Goal: Information Seeking & Learning: Learn about a topic

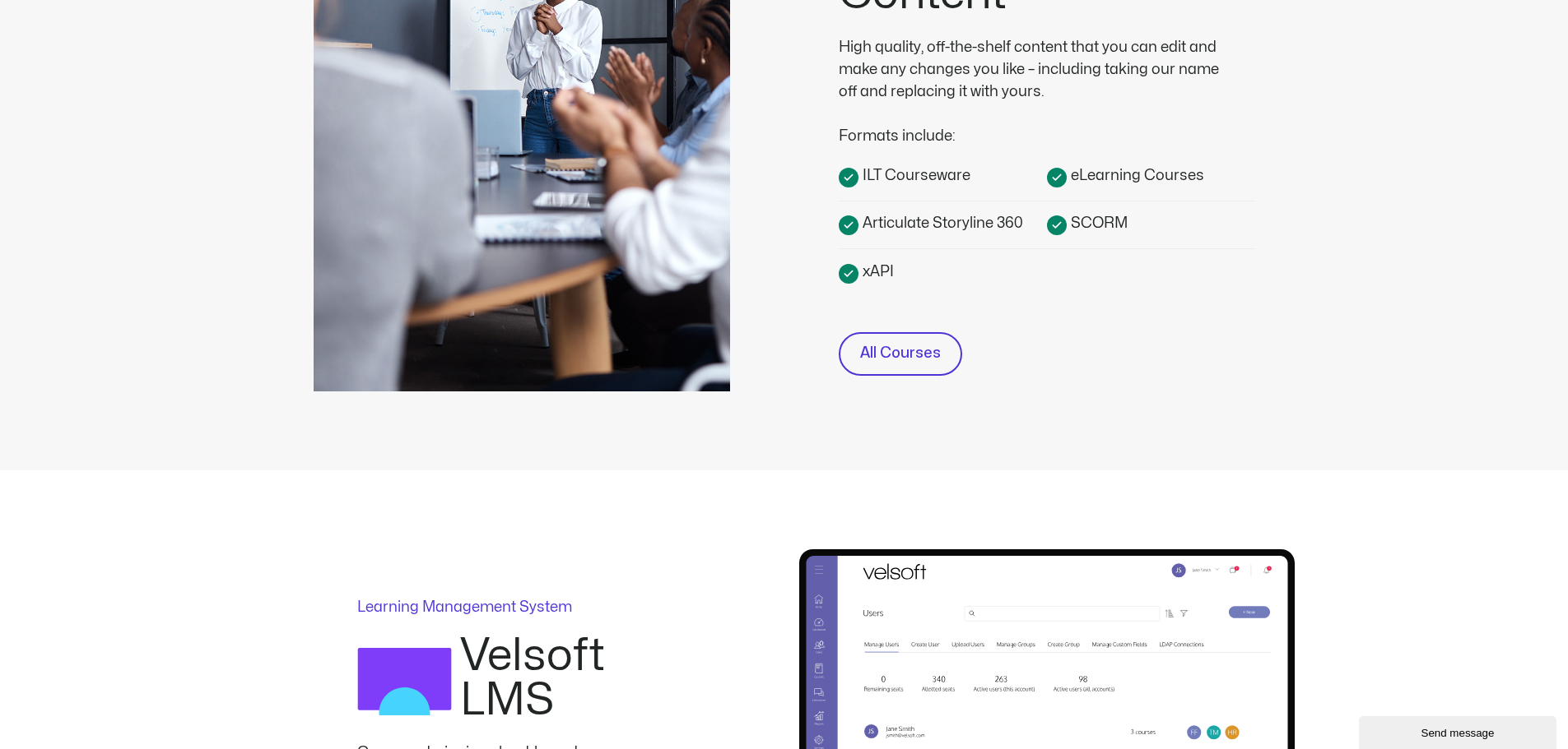
scroll to position [329, 0]
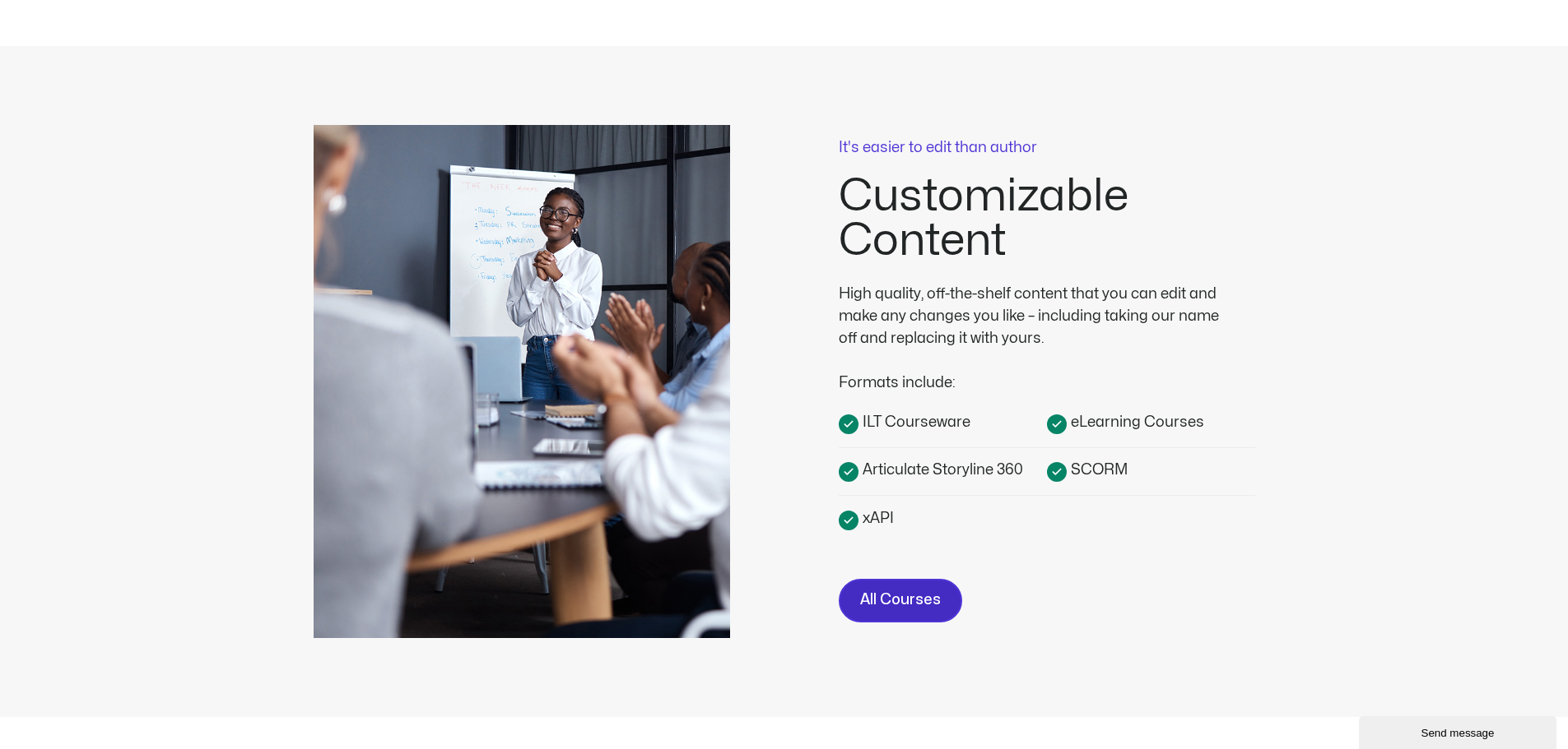
click at [930, 599] on span "All Courses" at bounding box center [900, 600] width 81 height 23
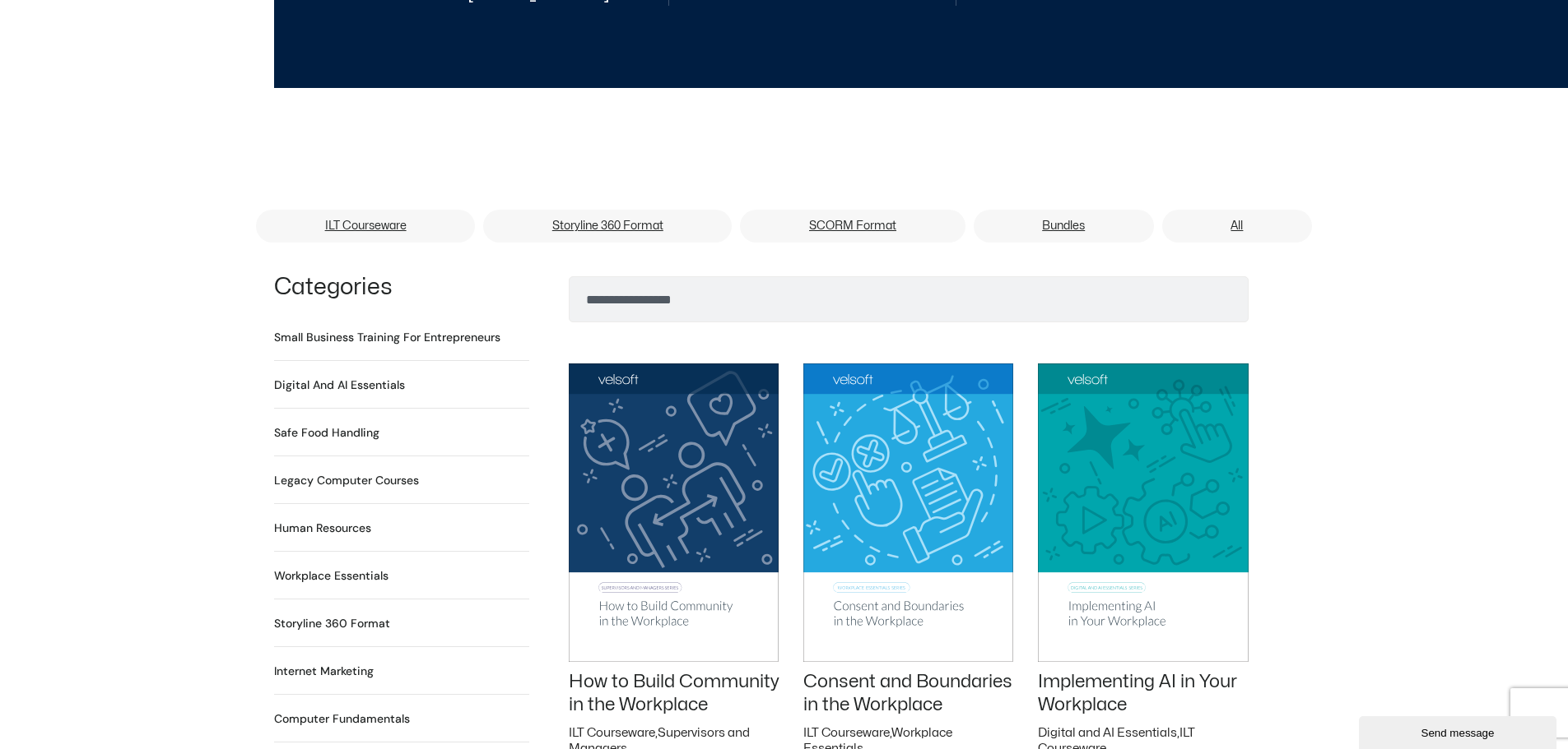
scroll to position [904, 0]
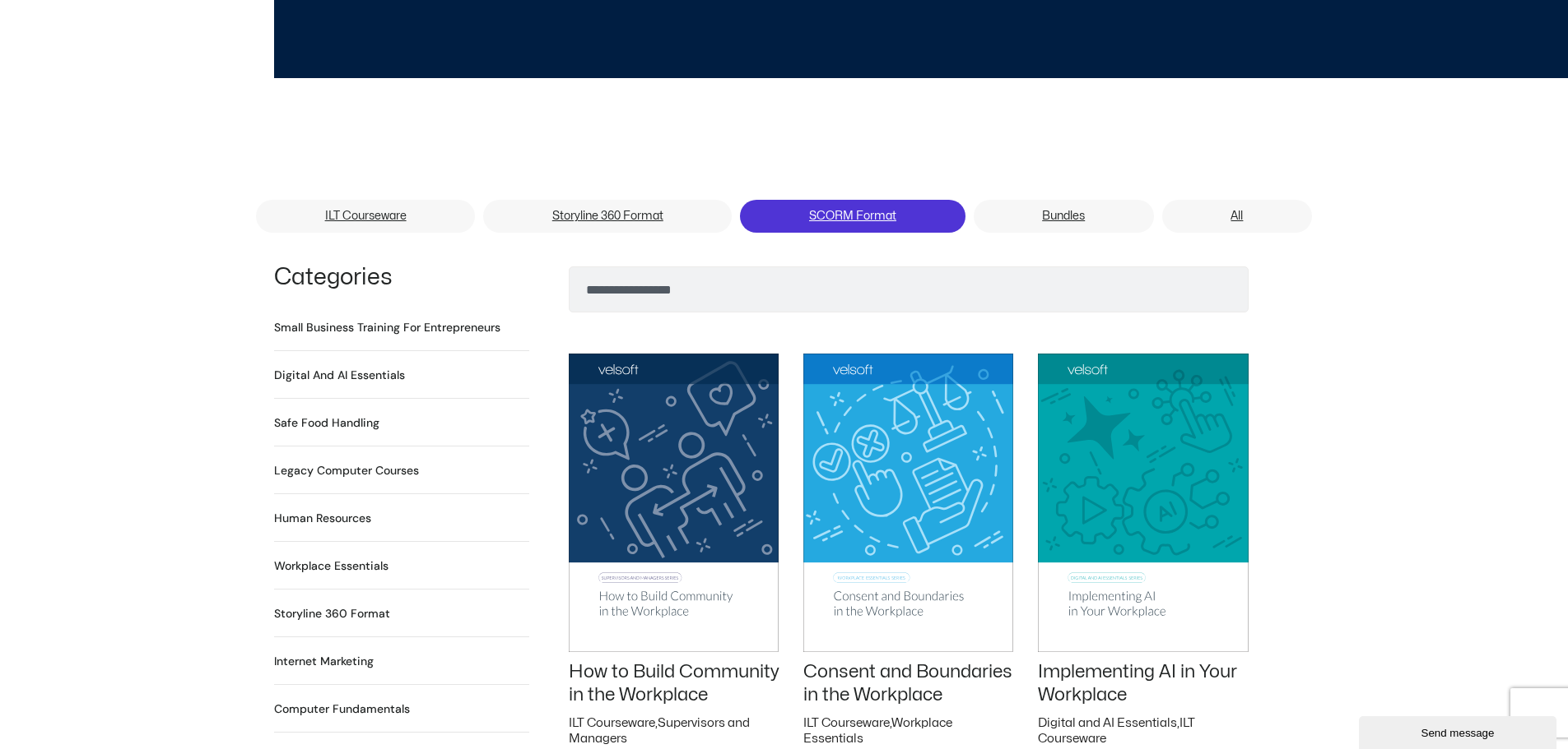
click at [847, 200] on link "SCORM Format" at bounding box center [852, 216] width 225 height 33
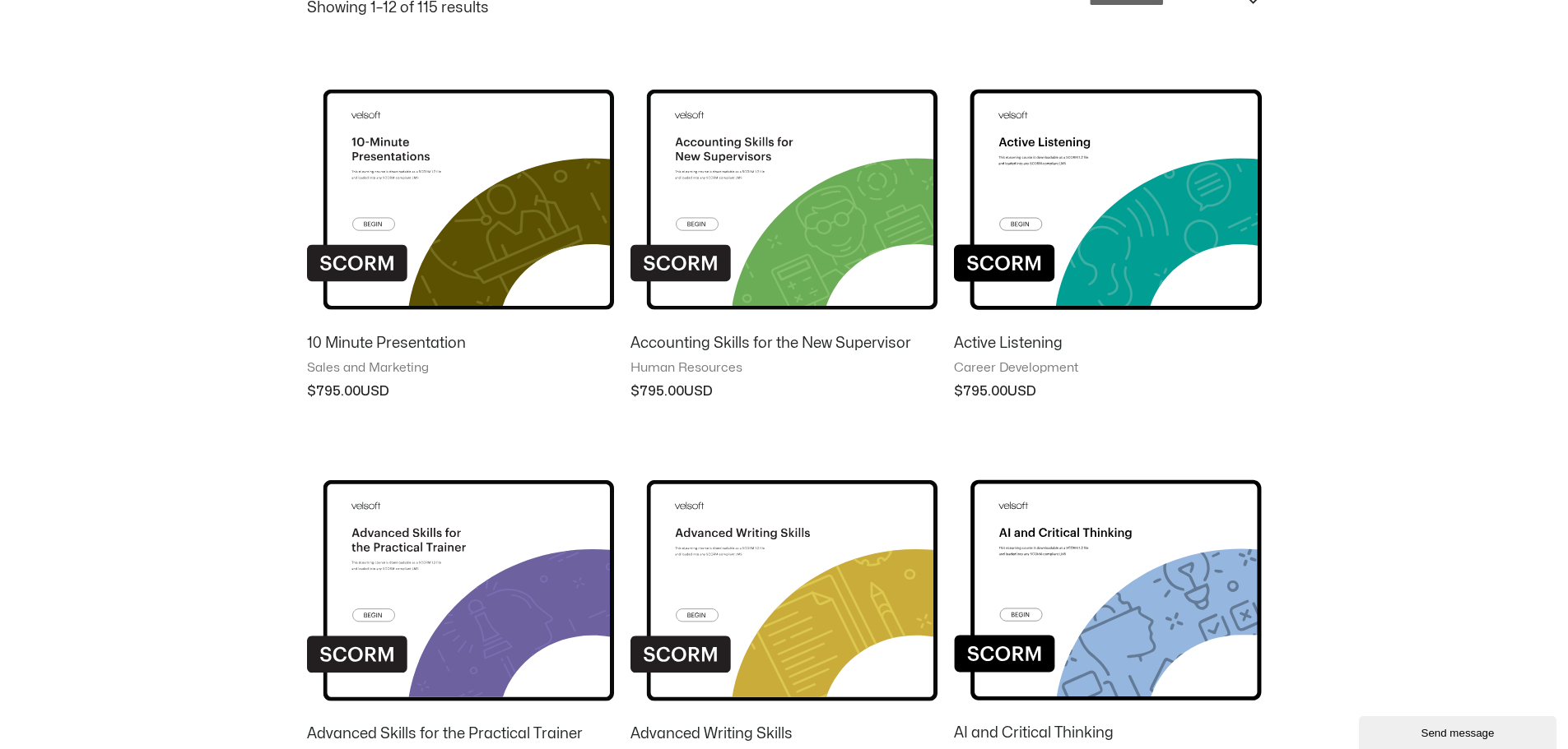
scroll to position [82, 0]
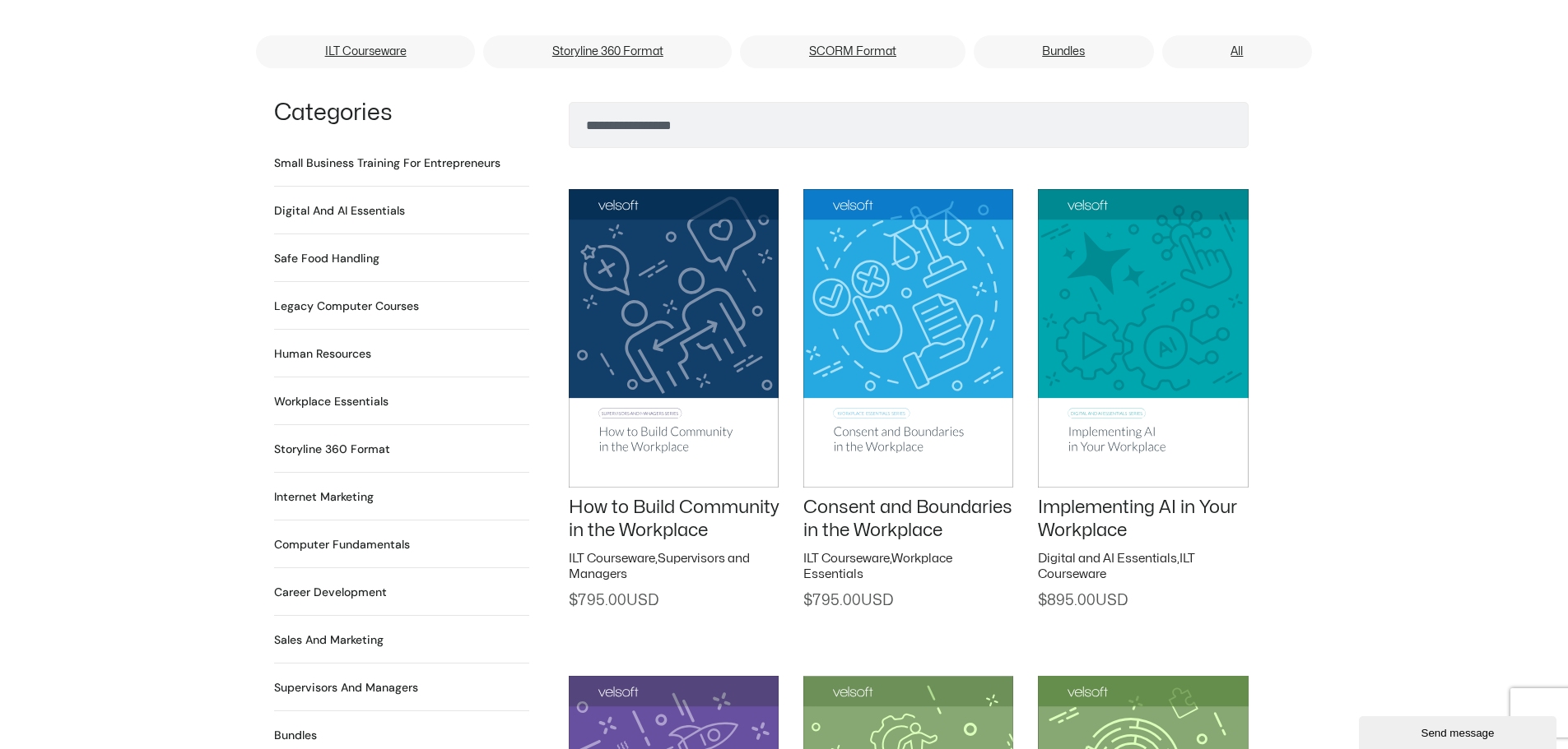
click at [353, 393] on h2 "Workplace Essentials 99 Products" at bounding box center [332, 402] width 114 height 17
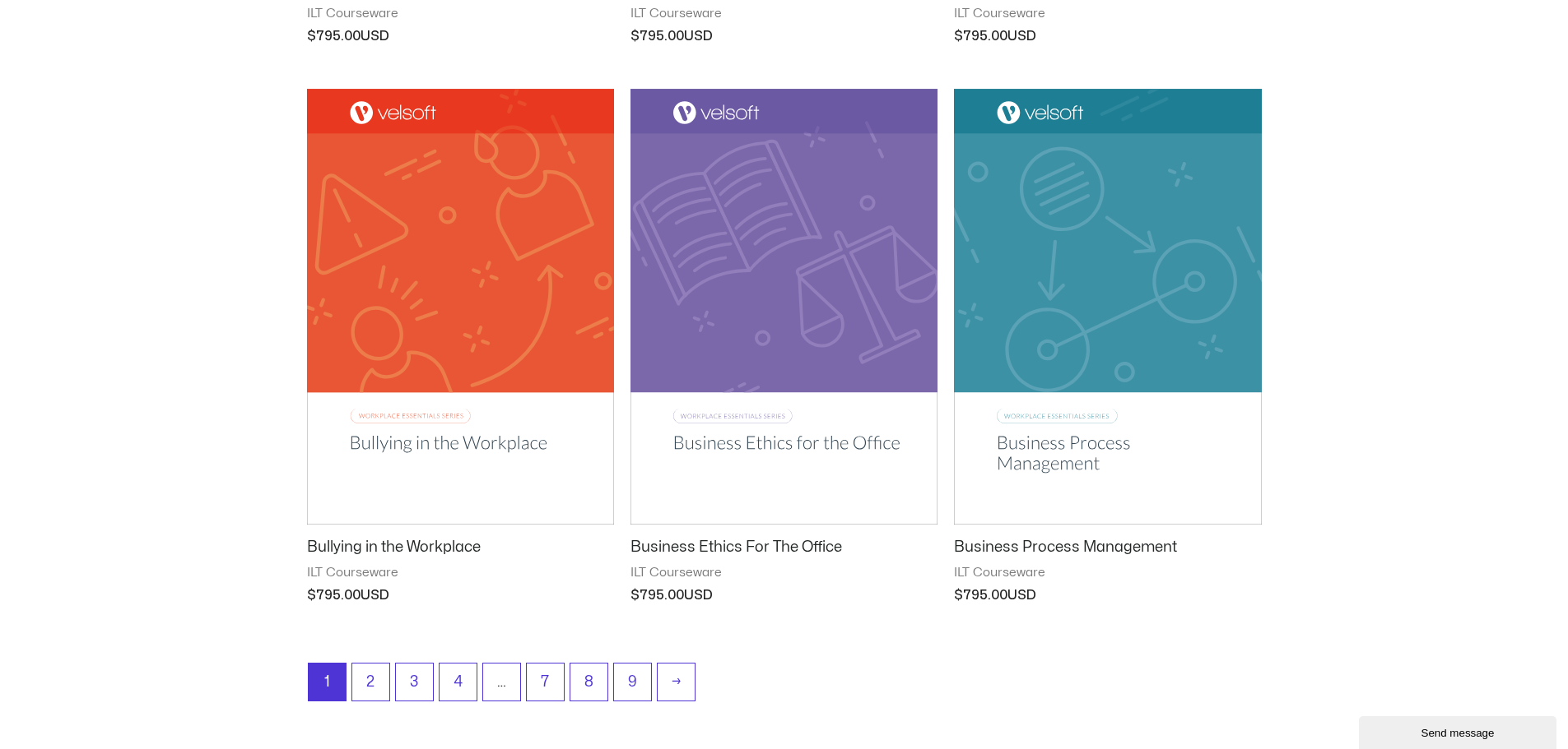
scroll to position [1892, 0]
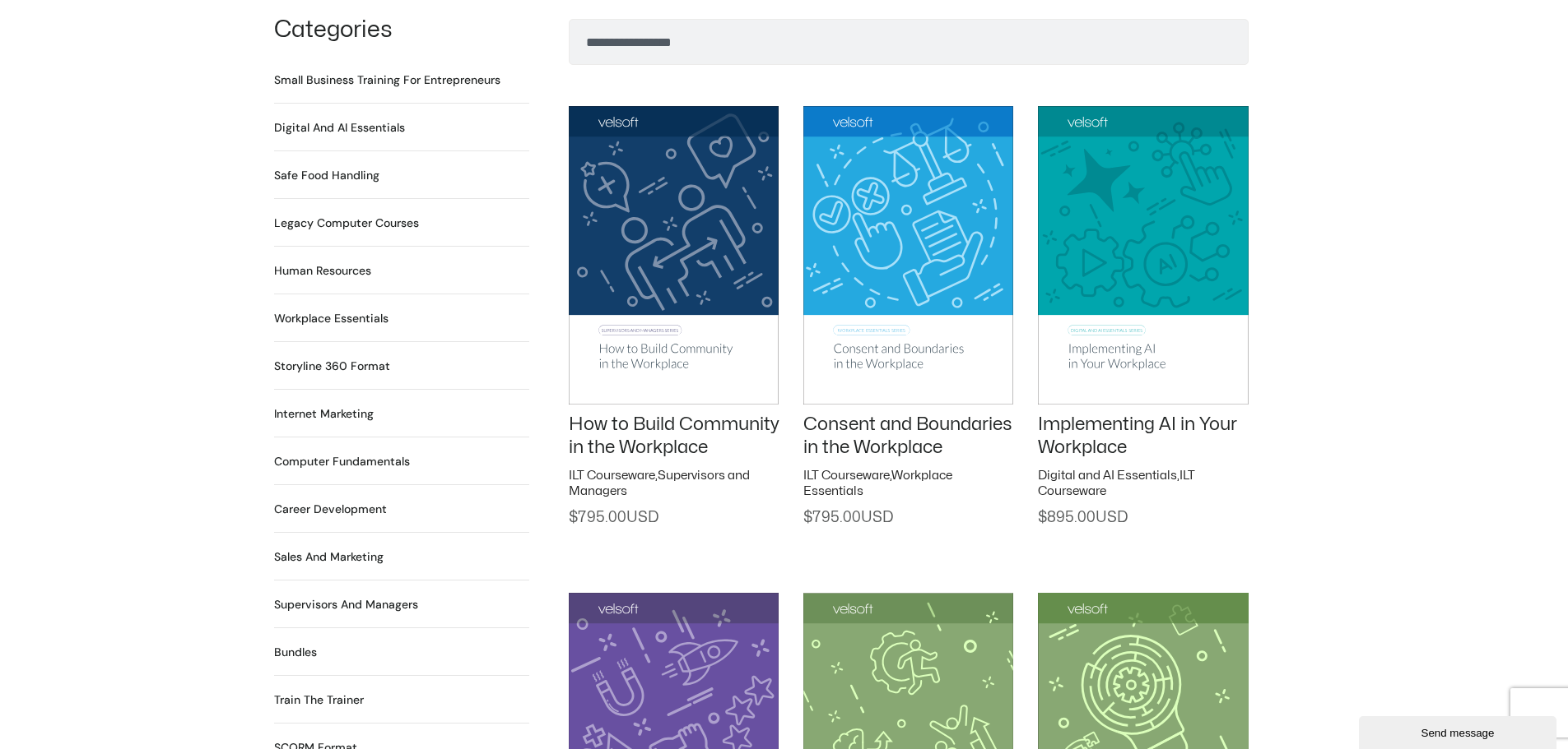
scroll to position [1316, 0]
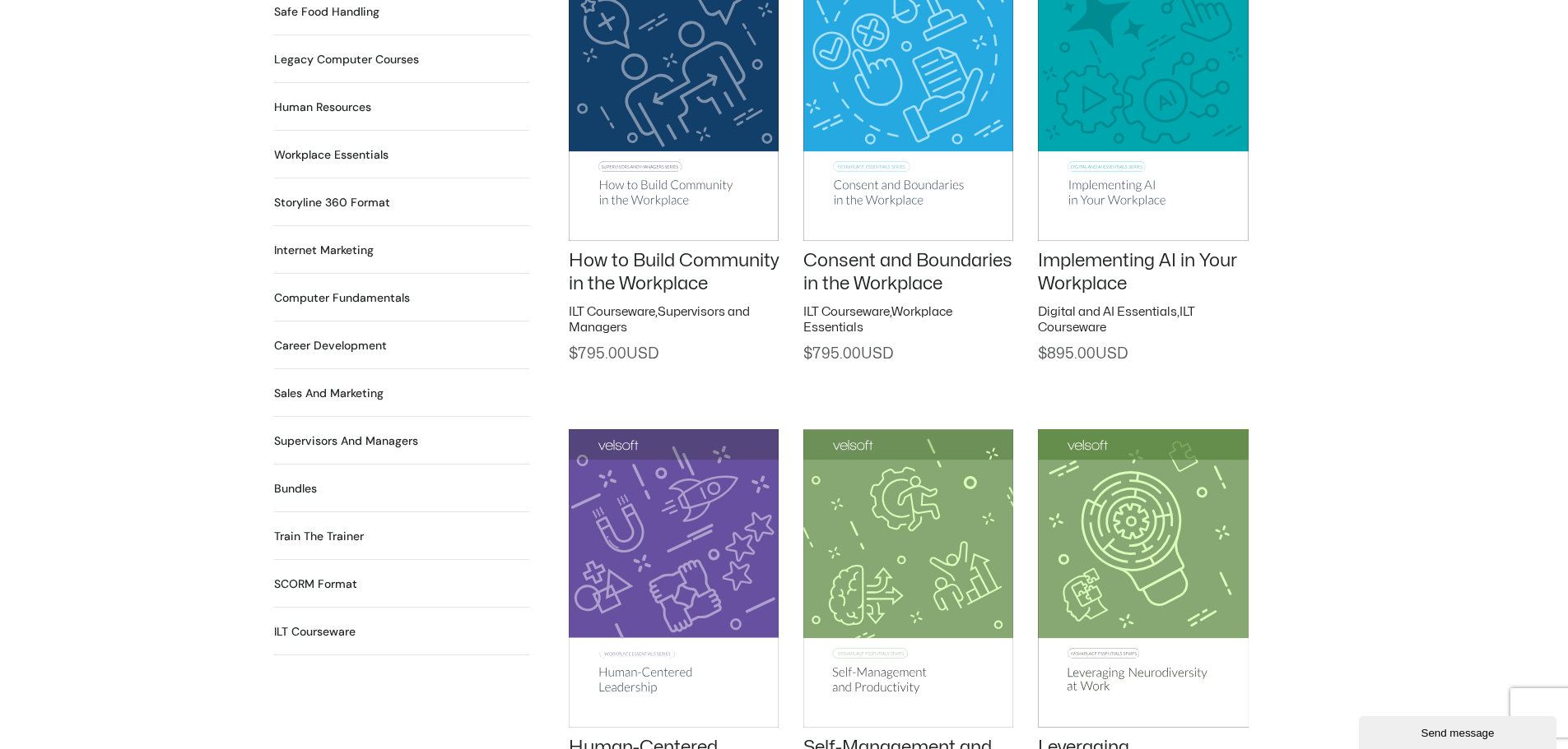
click at [313, 480] on h2 "Bundles 12 Products" at bounding box center [296, 489] width 43 height 17
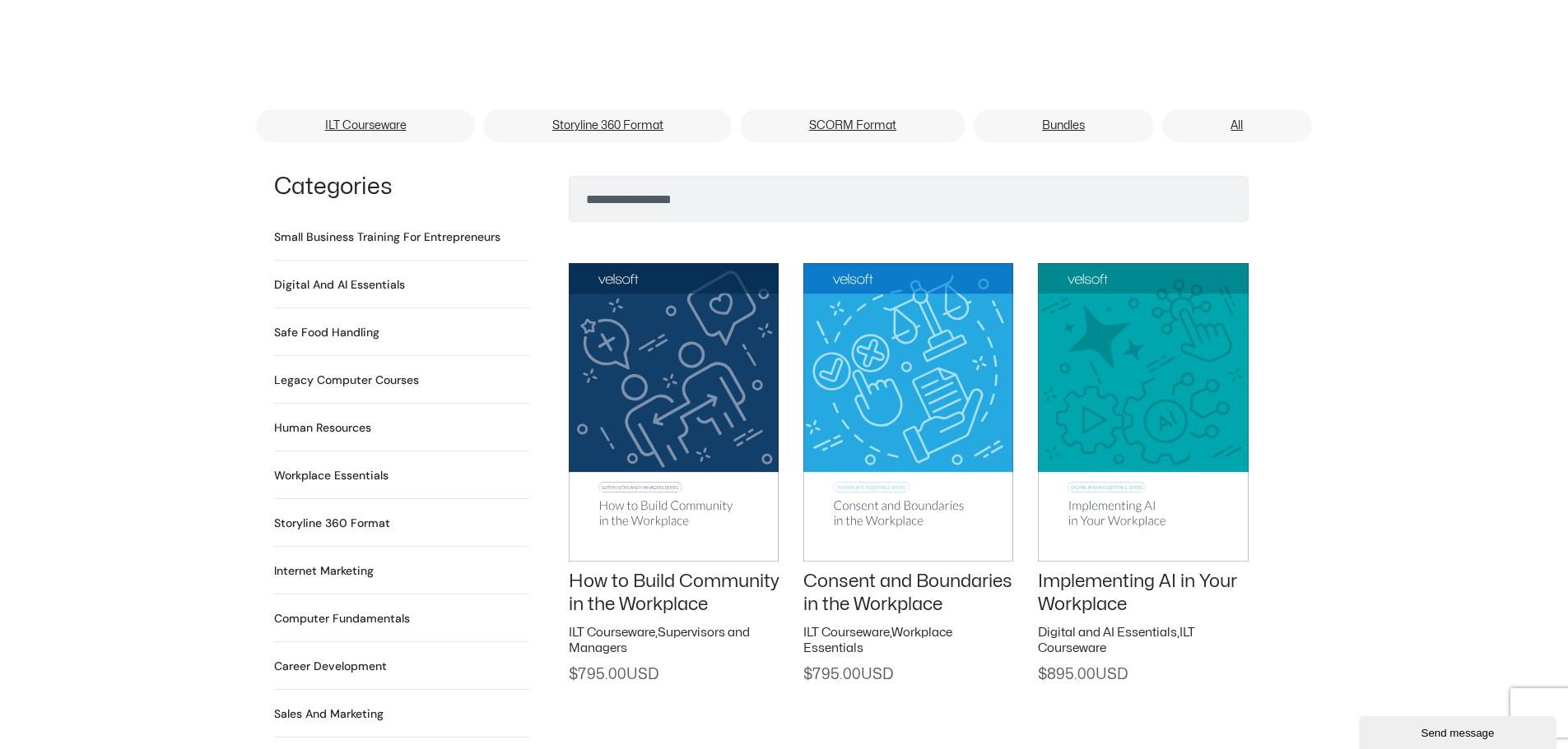
scroll to position [987, 0]
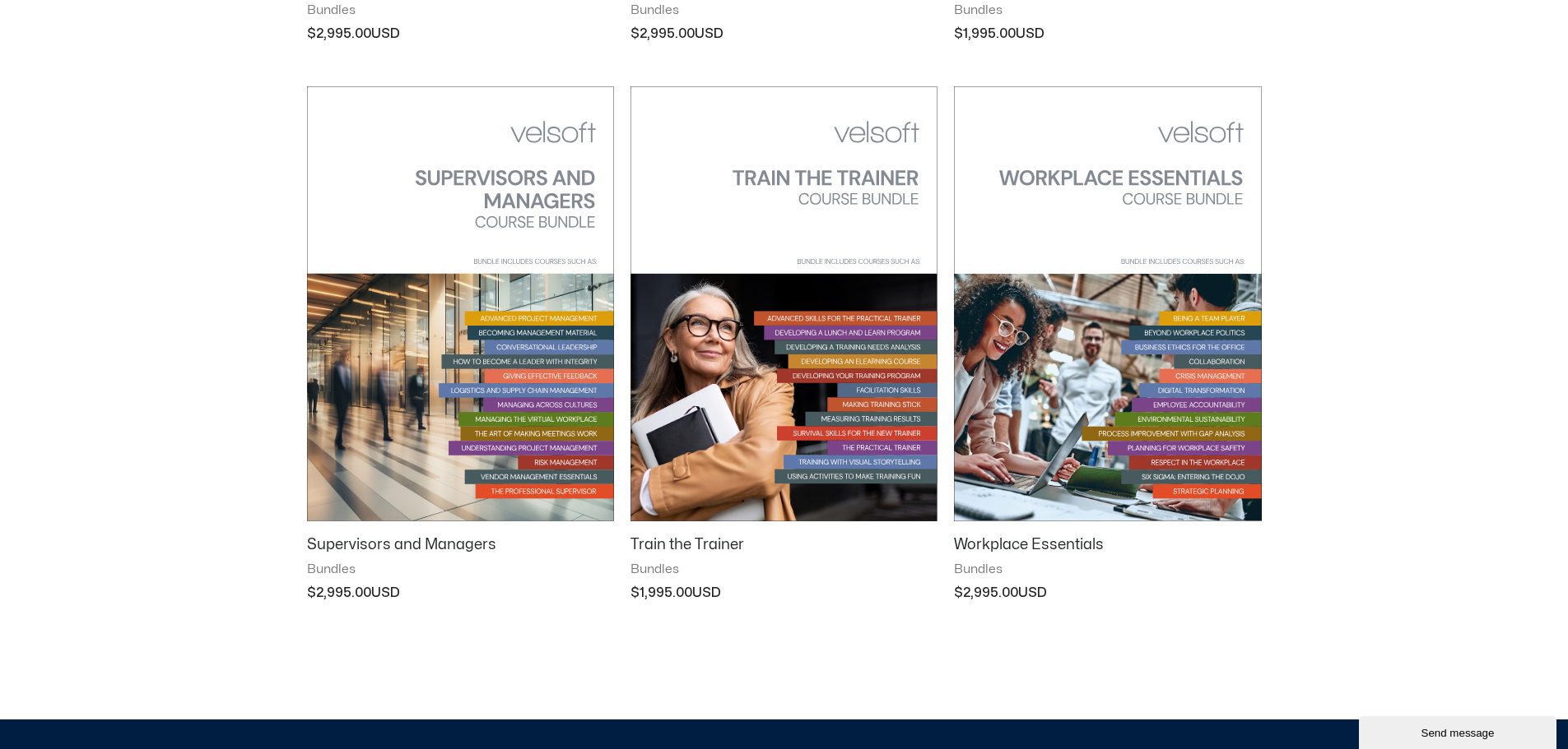
scroll to position [1892, 0]
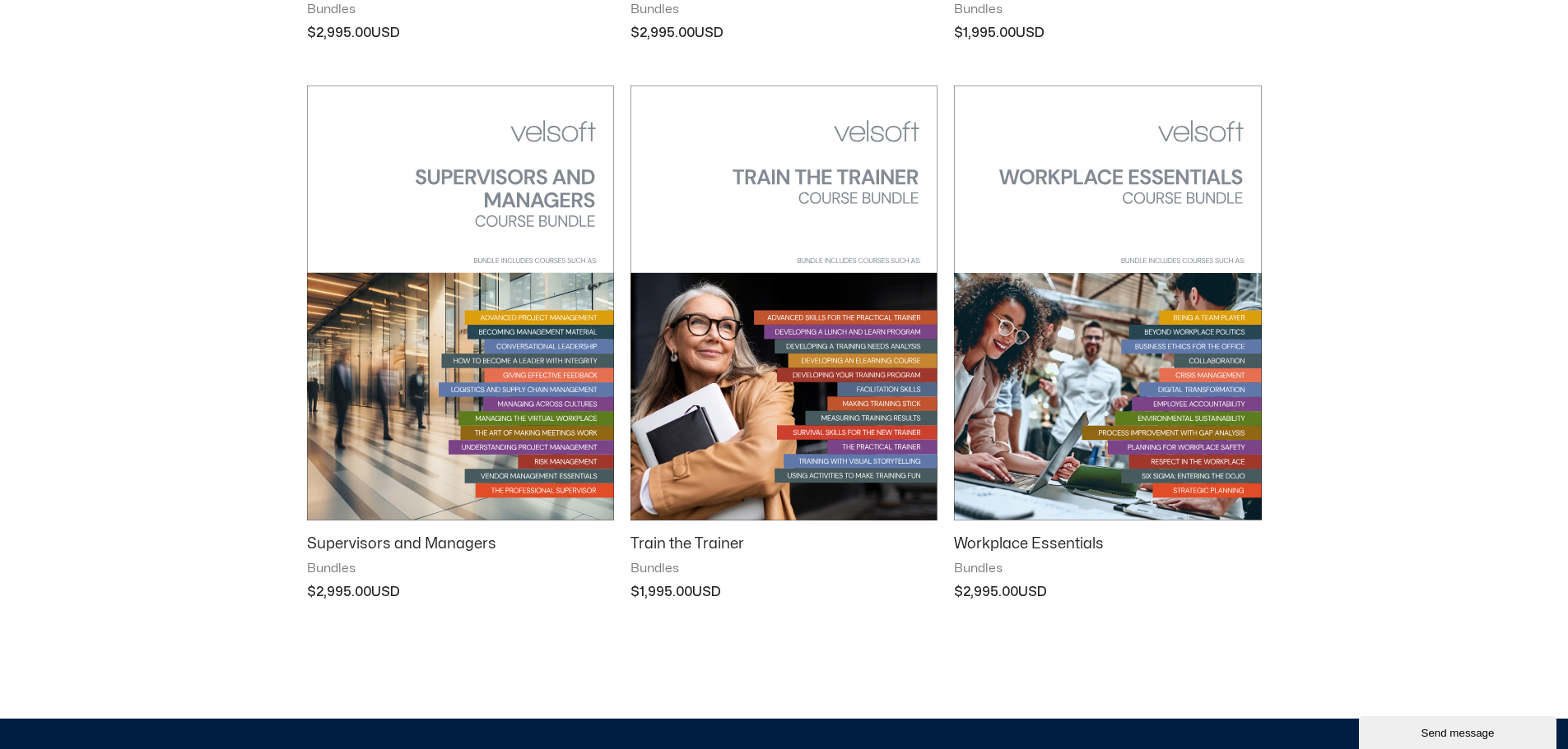
click at [526, 376] on img at bounding box center [461, 302] width 307 height 435
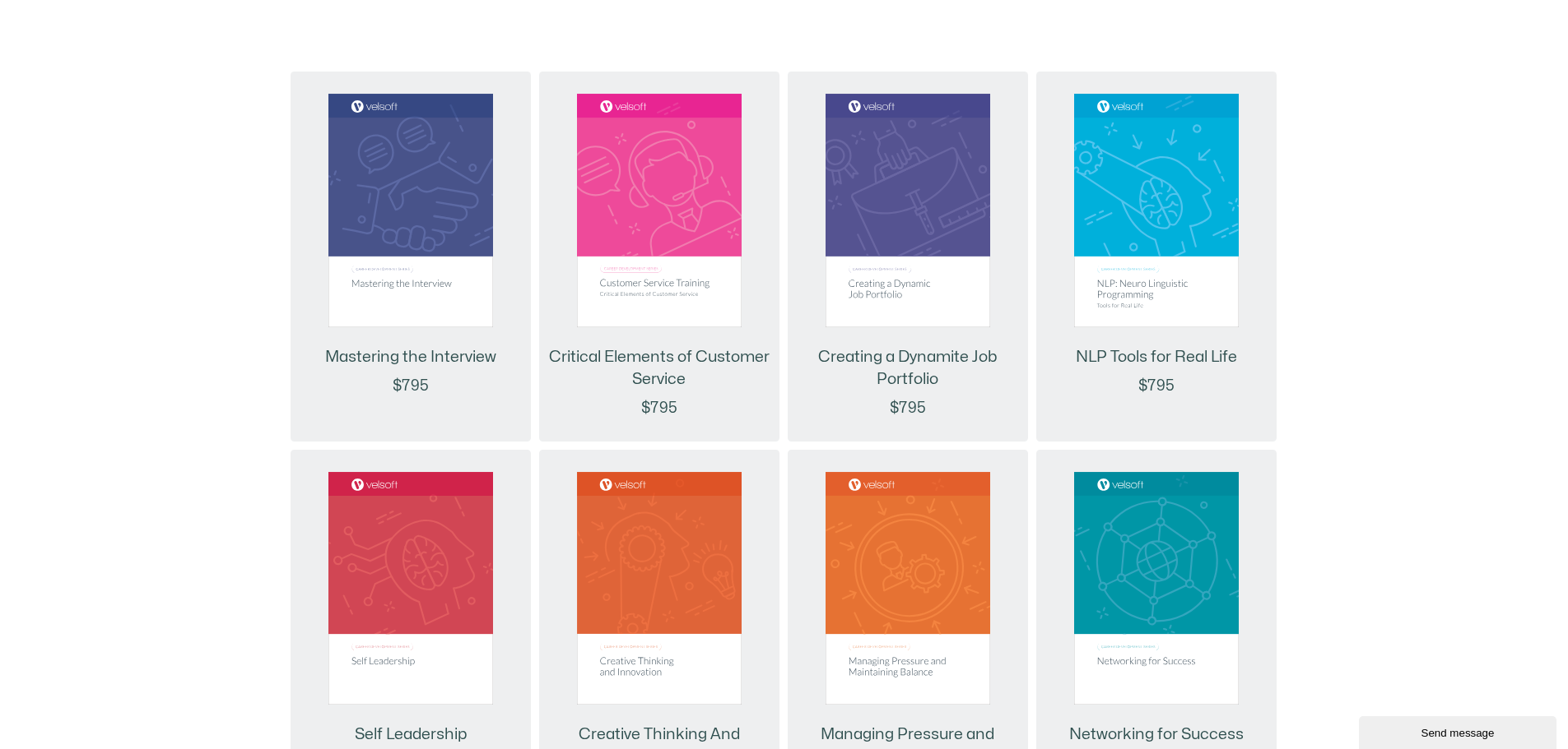
scroll to position [1481, 0]
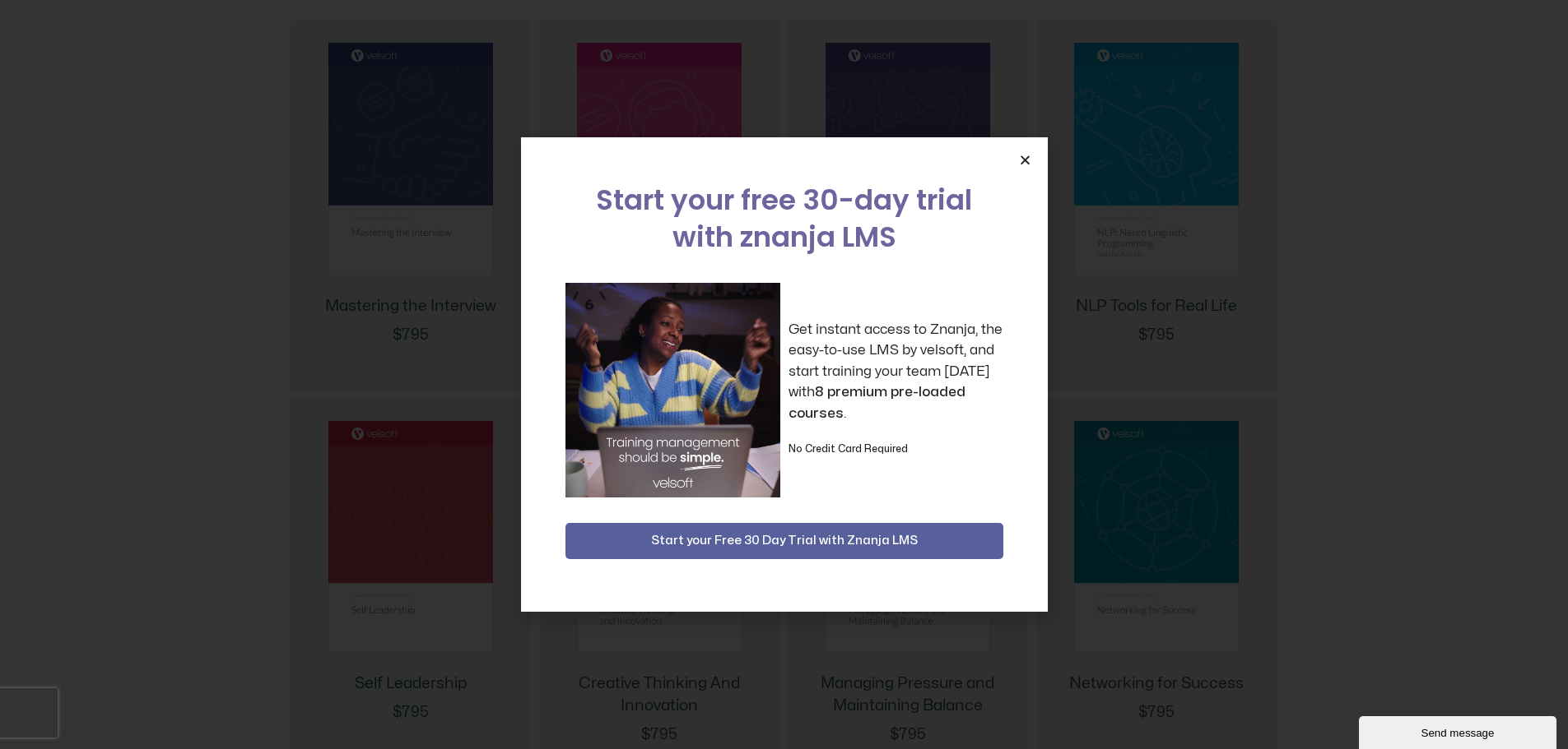
click at [1027, 156] on icon "Close" at bounding box center [1025, 159] width 12 height 12
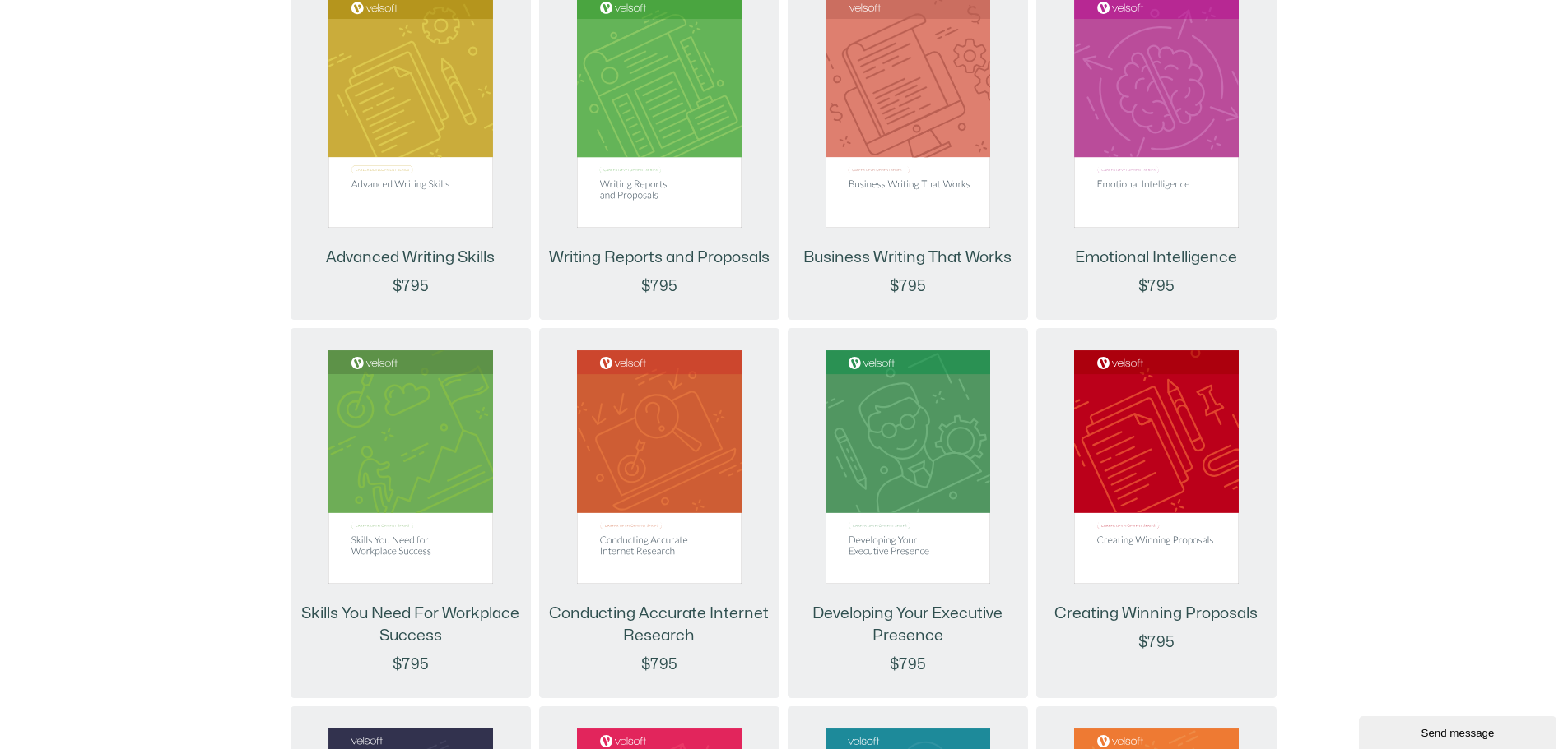
scroll to position [2948, 0]
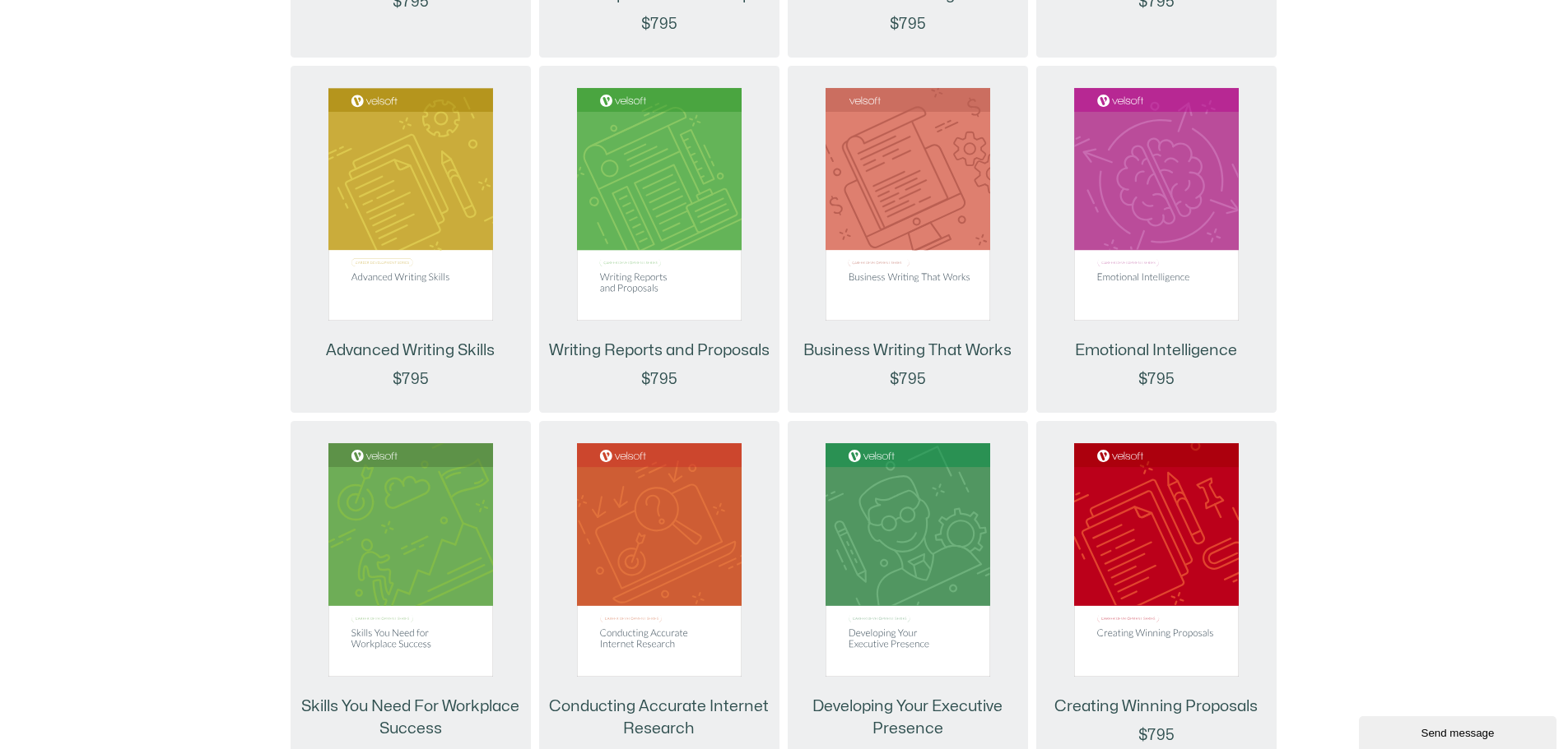
click at [1466, 275] on div "Mastering the Interview $795 Critical Elements of Customer Service $795 Creatin…" at bounding box center [784, 617] width 1535 height 4208
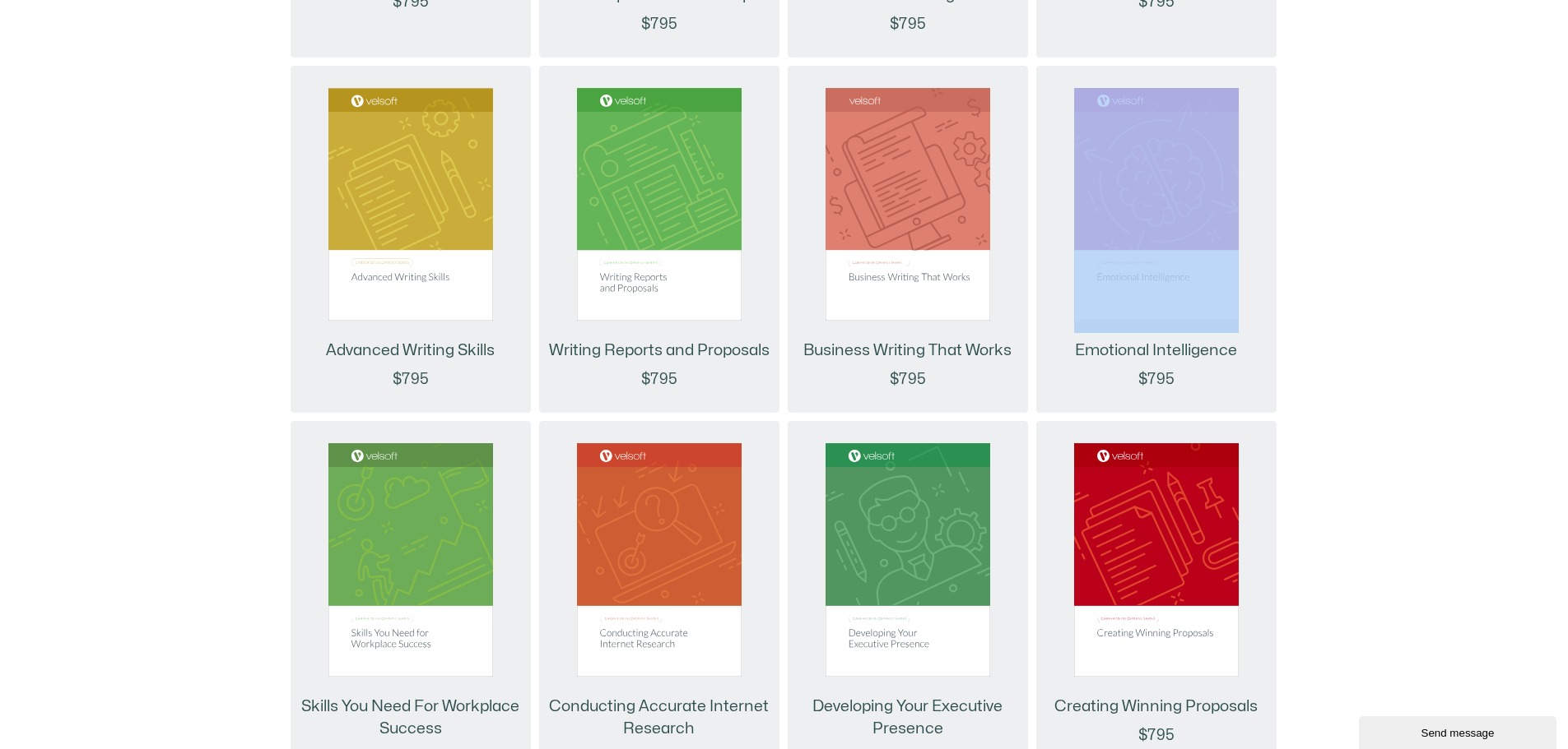
click at [1466, 275] on div "Mastering the Interview $795 Critical Elements of Customer Service $795 Creatin…" at bounding box center [784, 617] width 1535 height 4208
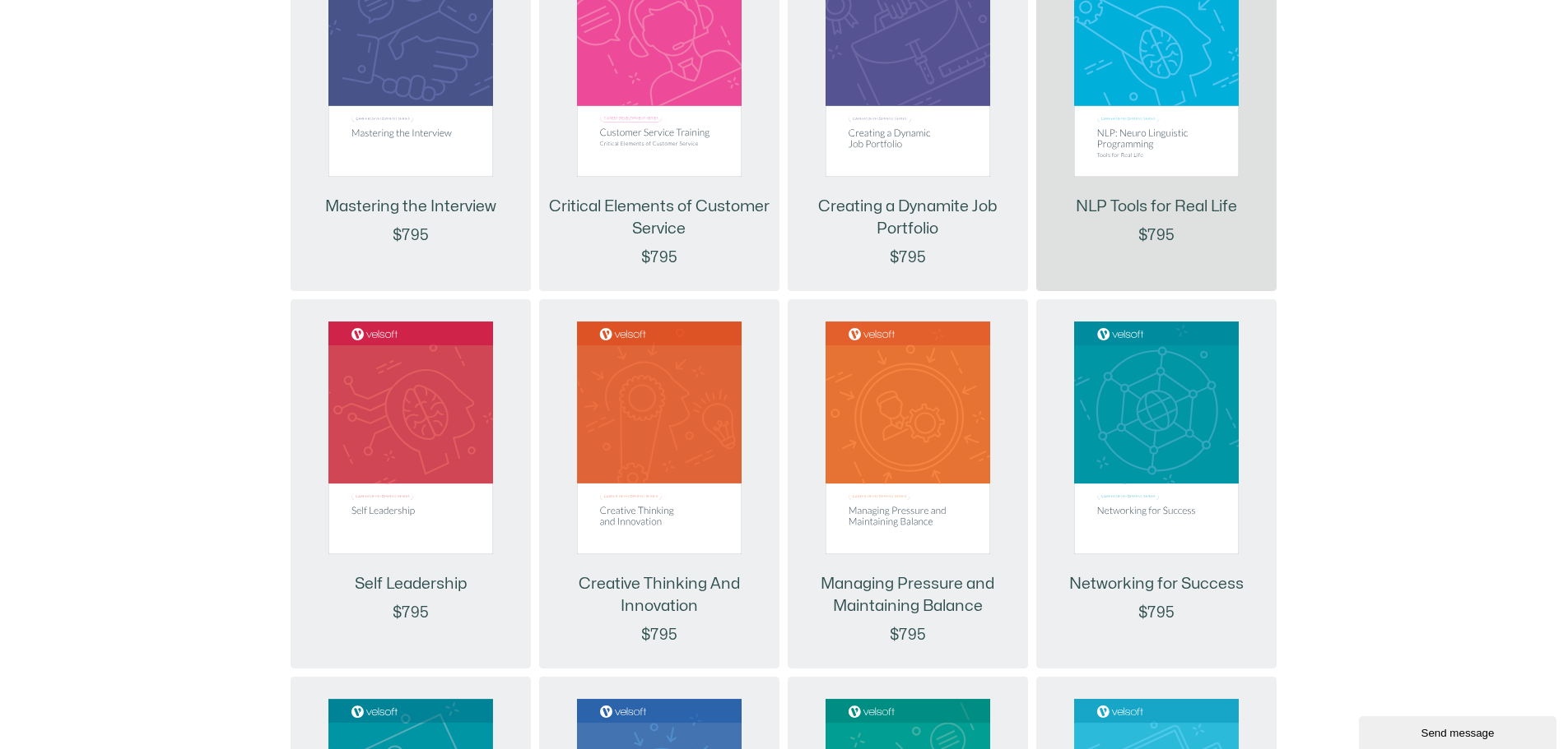
scroll to position [1588, 0]
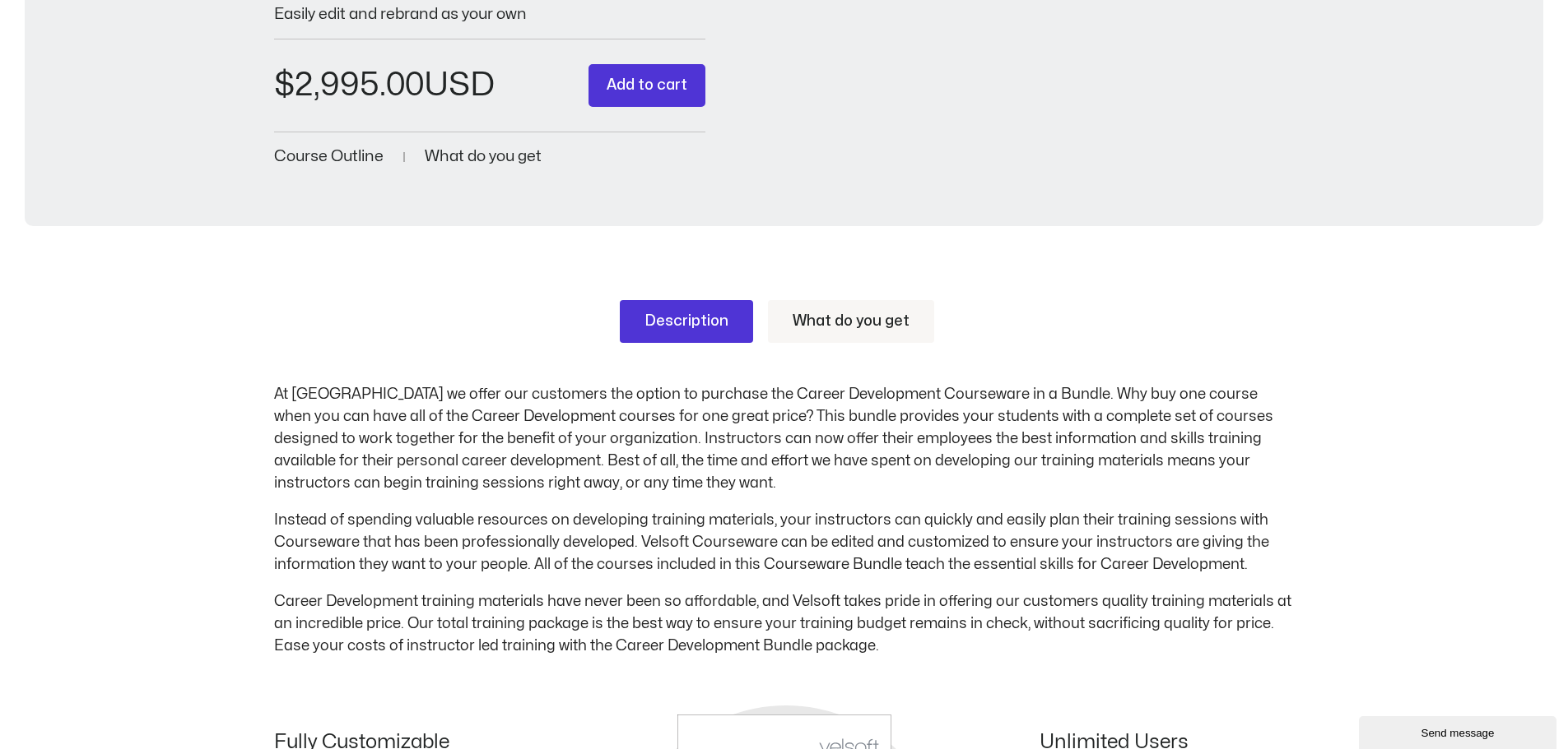
scroll to position [301, 0]
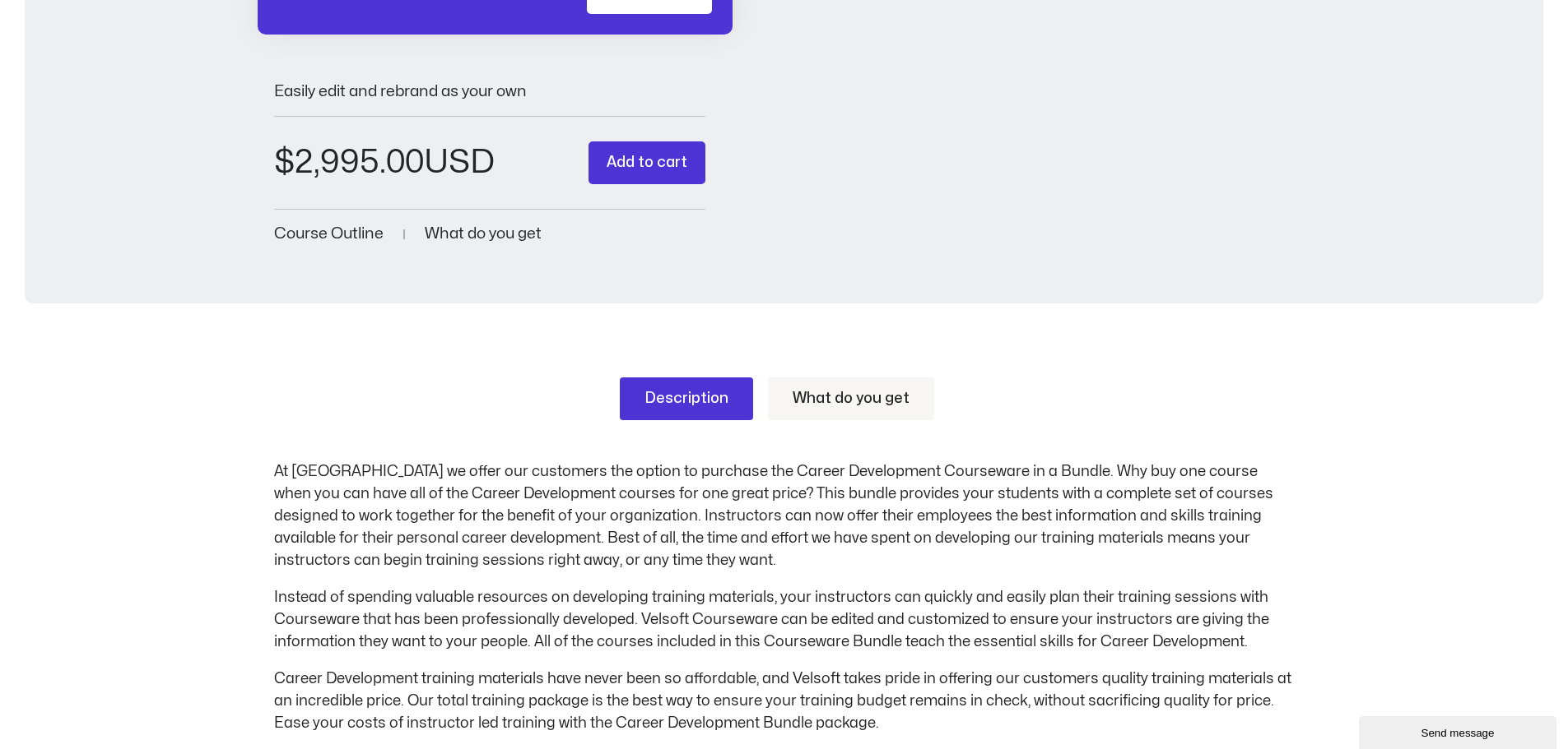
click at [860, 404] on link "What do you get" at bounding box center [851, 399] width 166 height 43
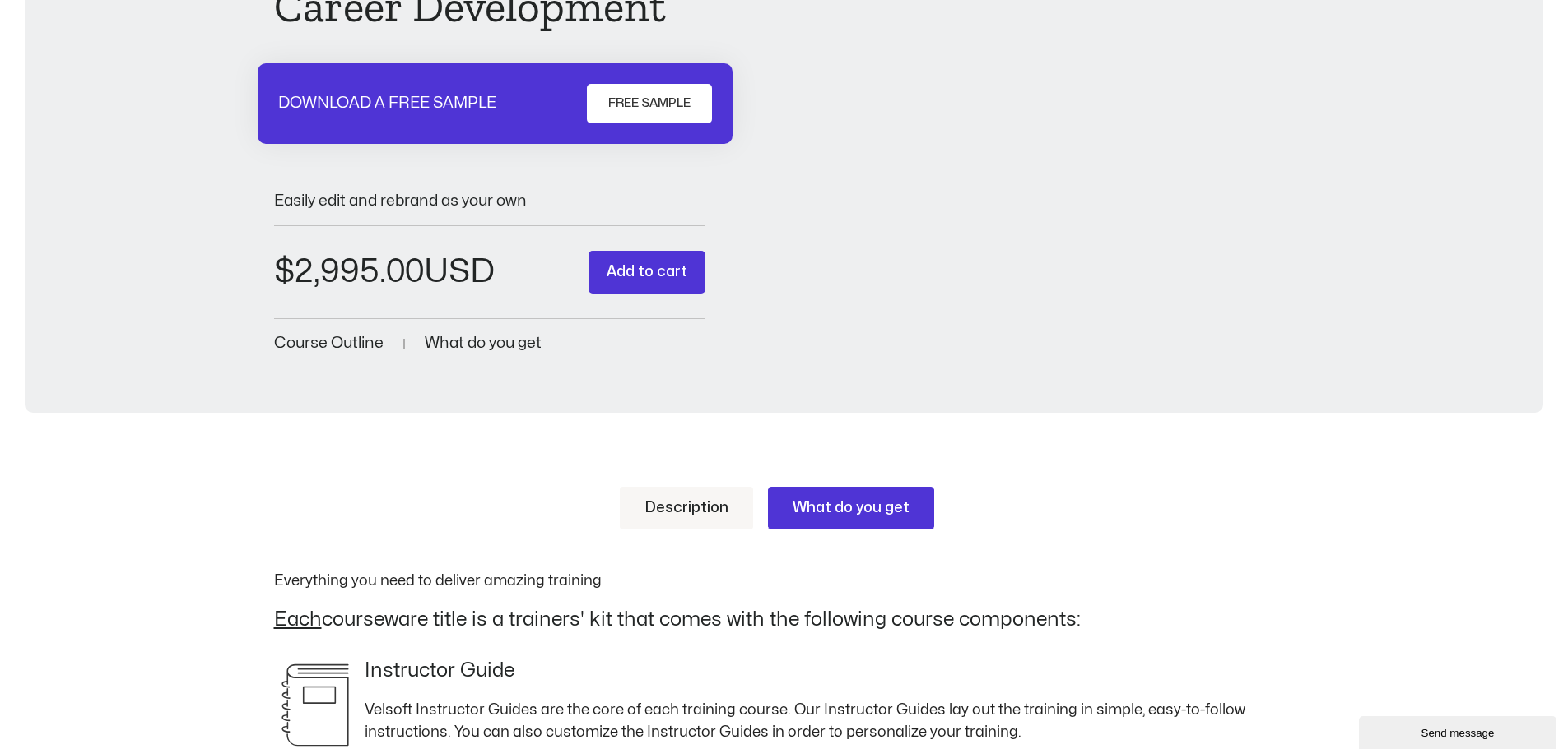
scroll to position [247, 0]
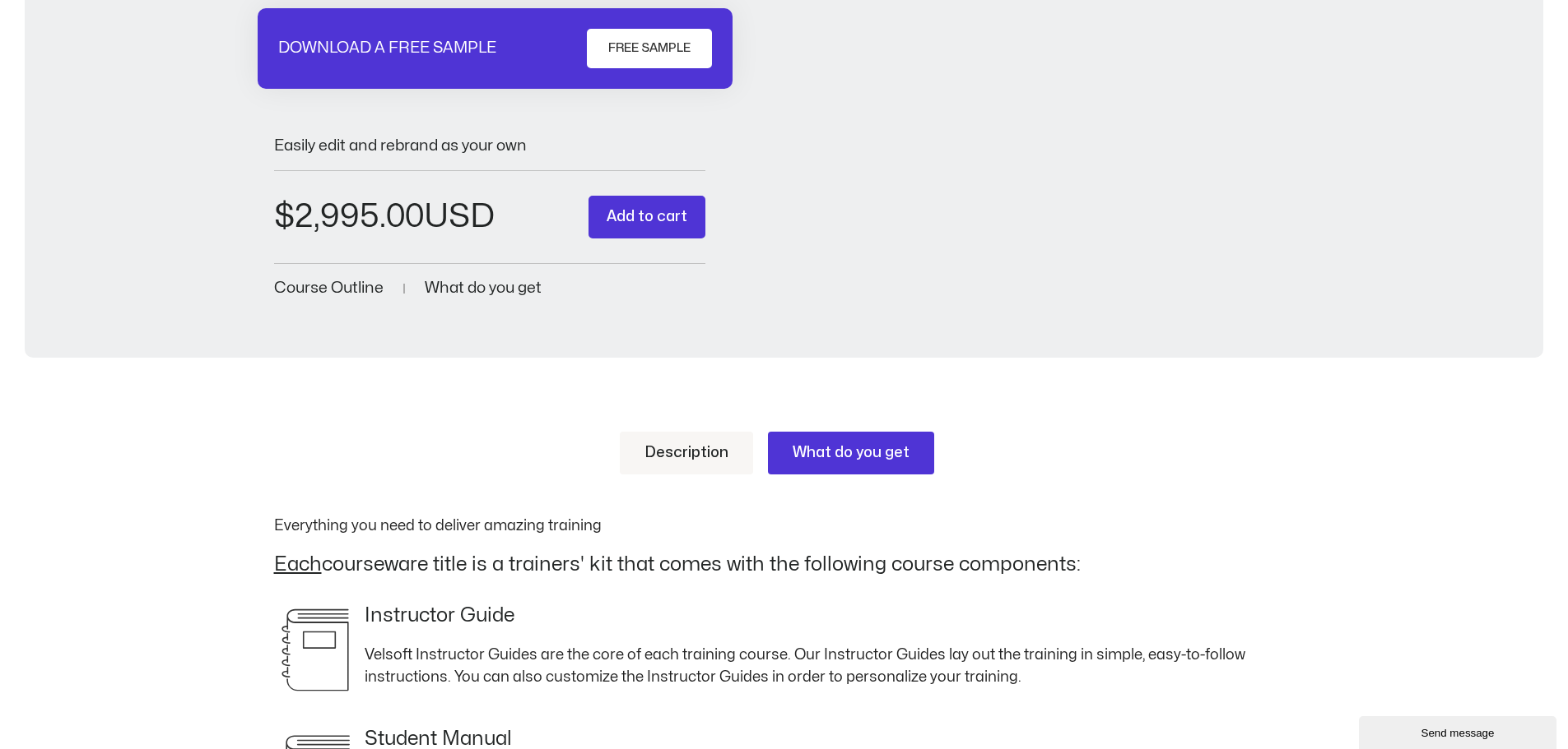
click at [316, 288] on span "Course Outline" at bounding box center [329, 288] width 110 height 16
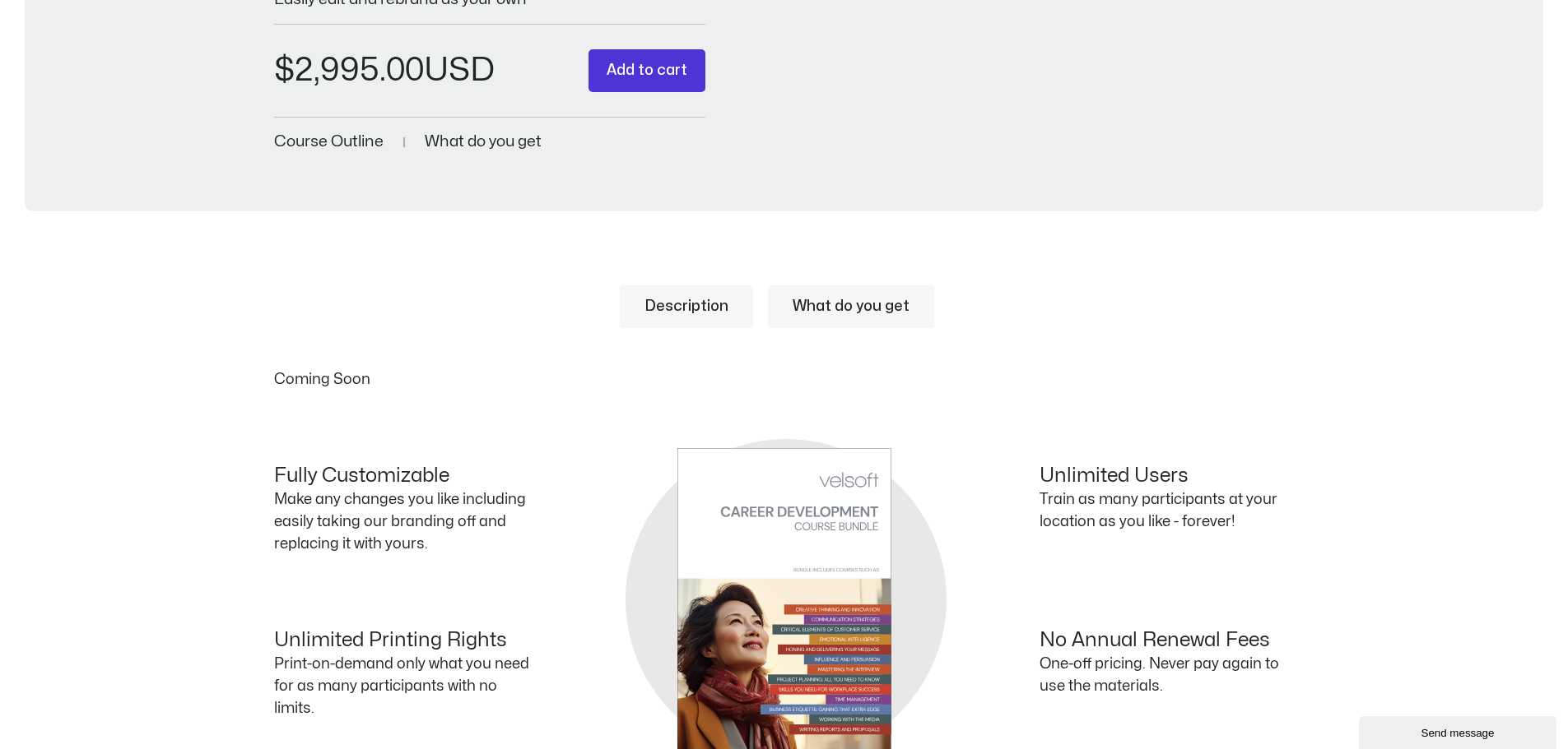
scroll to position [0, 0]
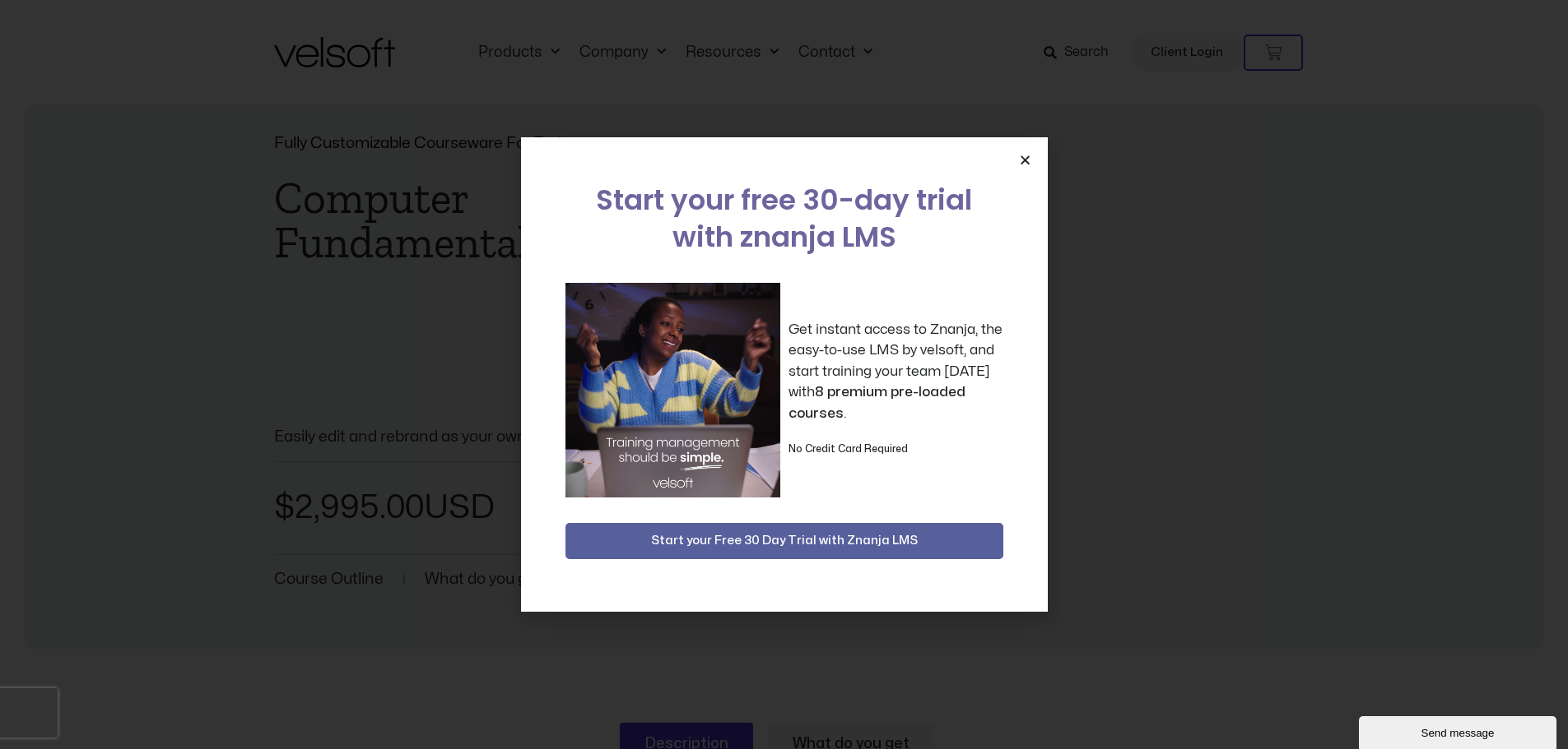
click at [1024, 165] on icon "Close" at bounding box center [1025, 159] width 12 height 12
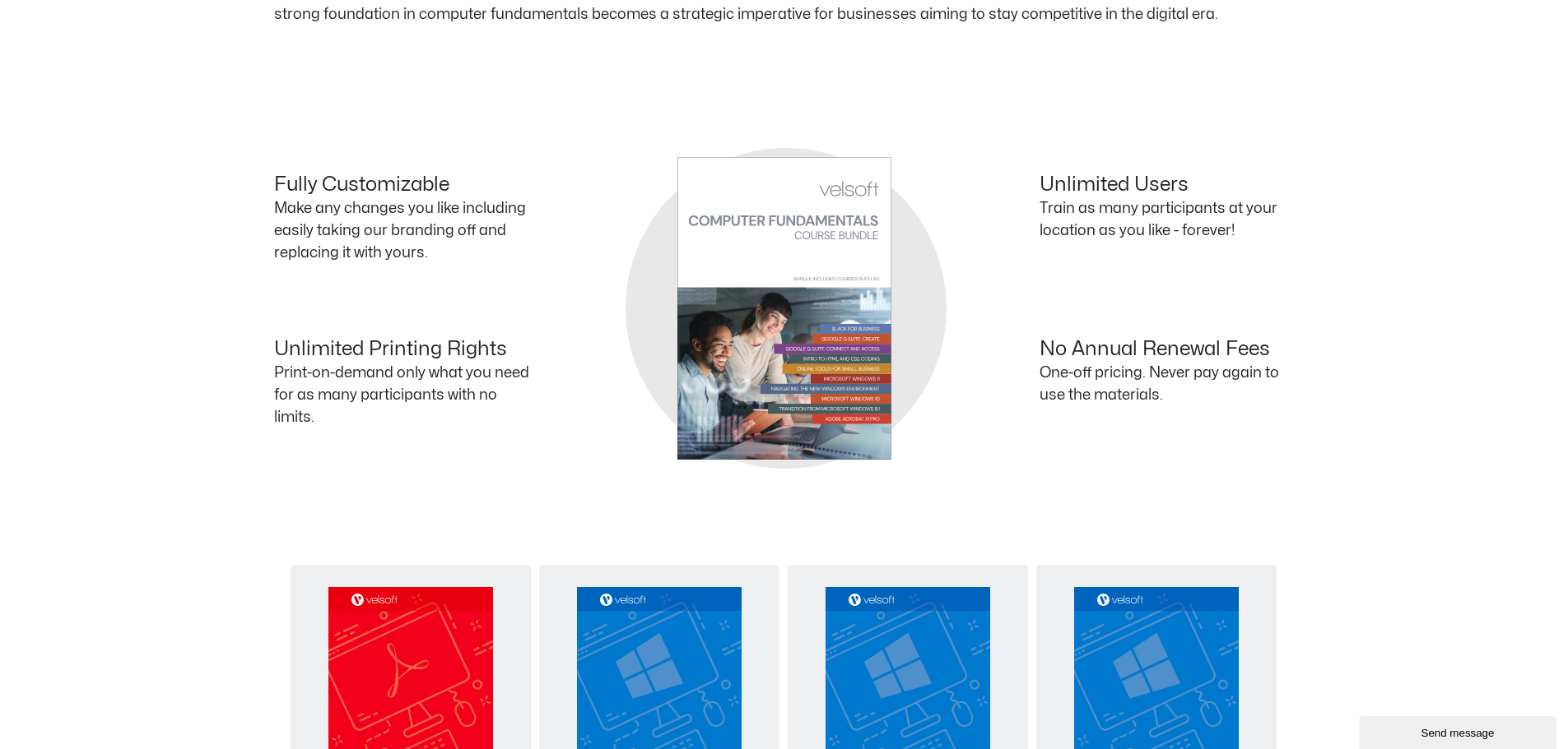
scroll to position [904, 0]
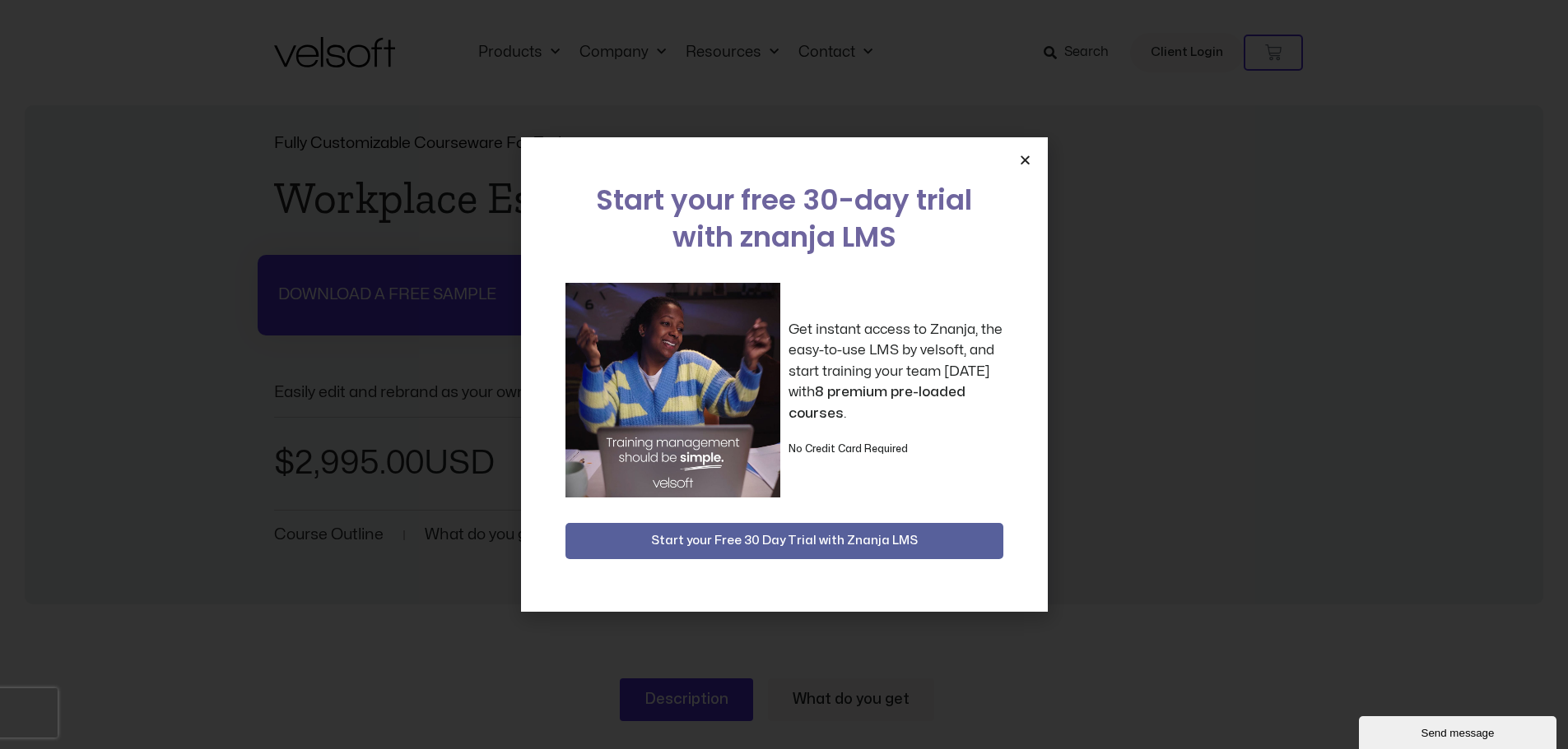
click at [1025, 162] on icon "Close" at bounding box center [1025, 159] width 12 height 12
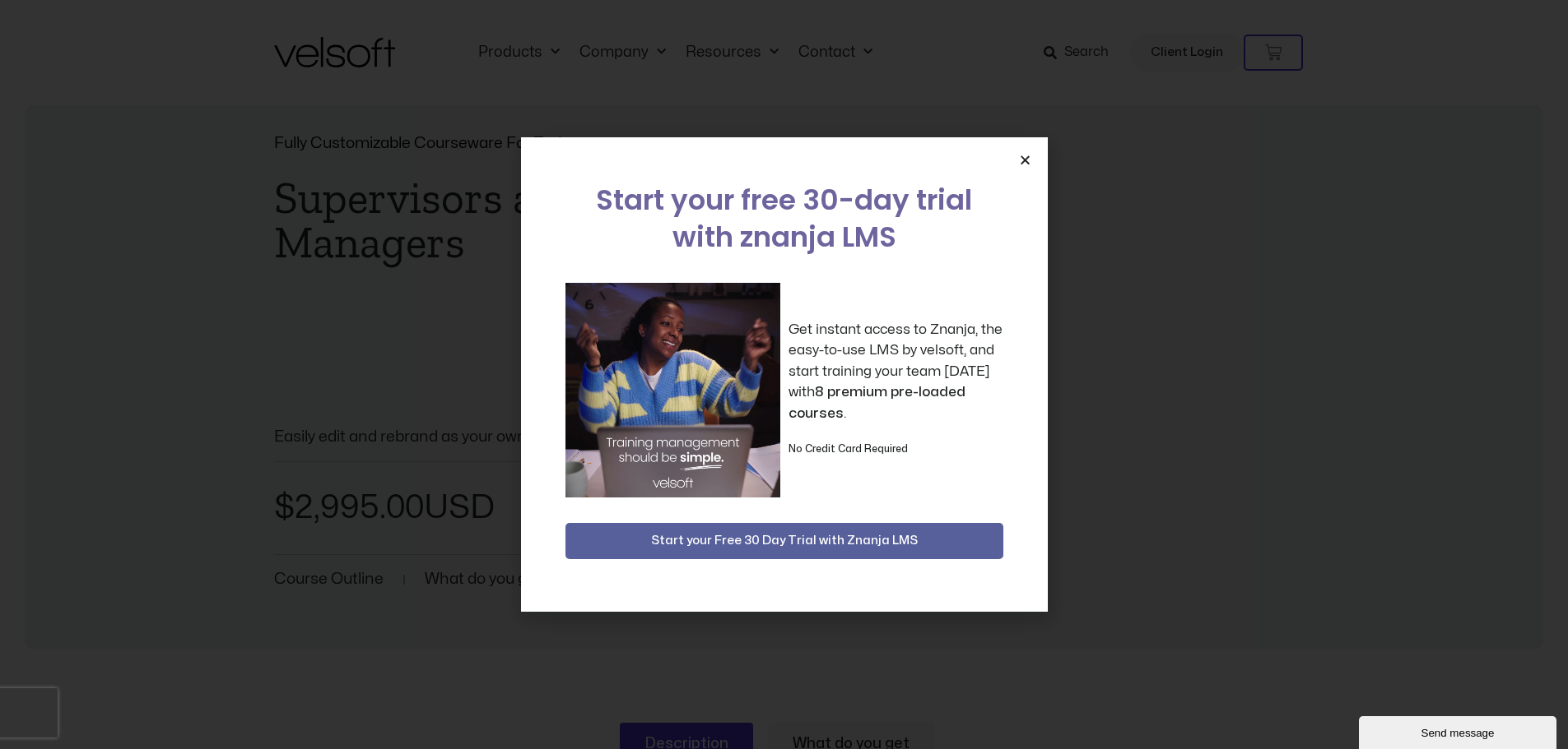
click at [1025, 160] on icon "Close" at bounding box center [1025, 159] width 12 height 12
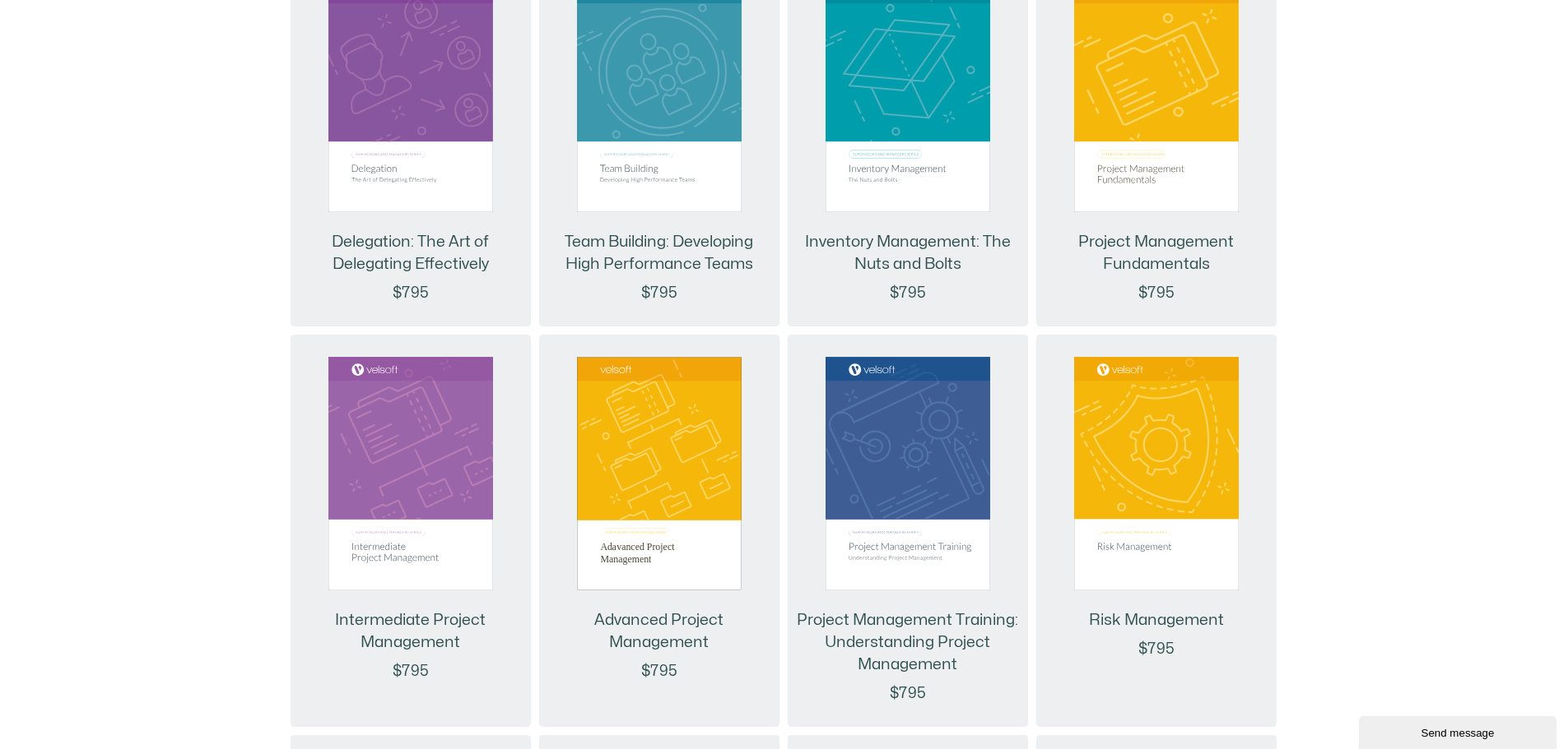
scroll to position [1975, 0]
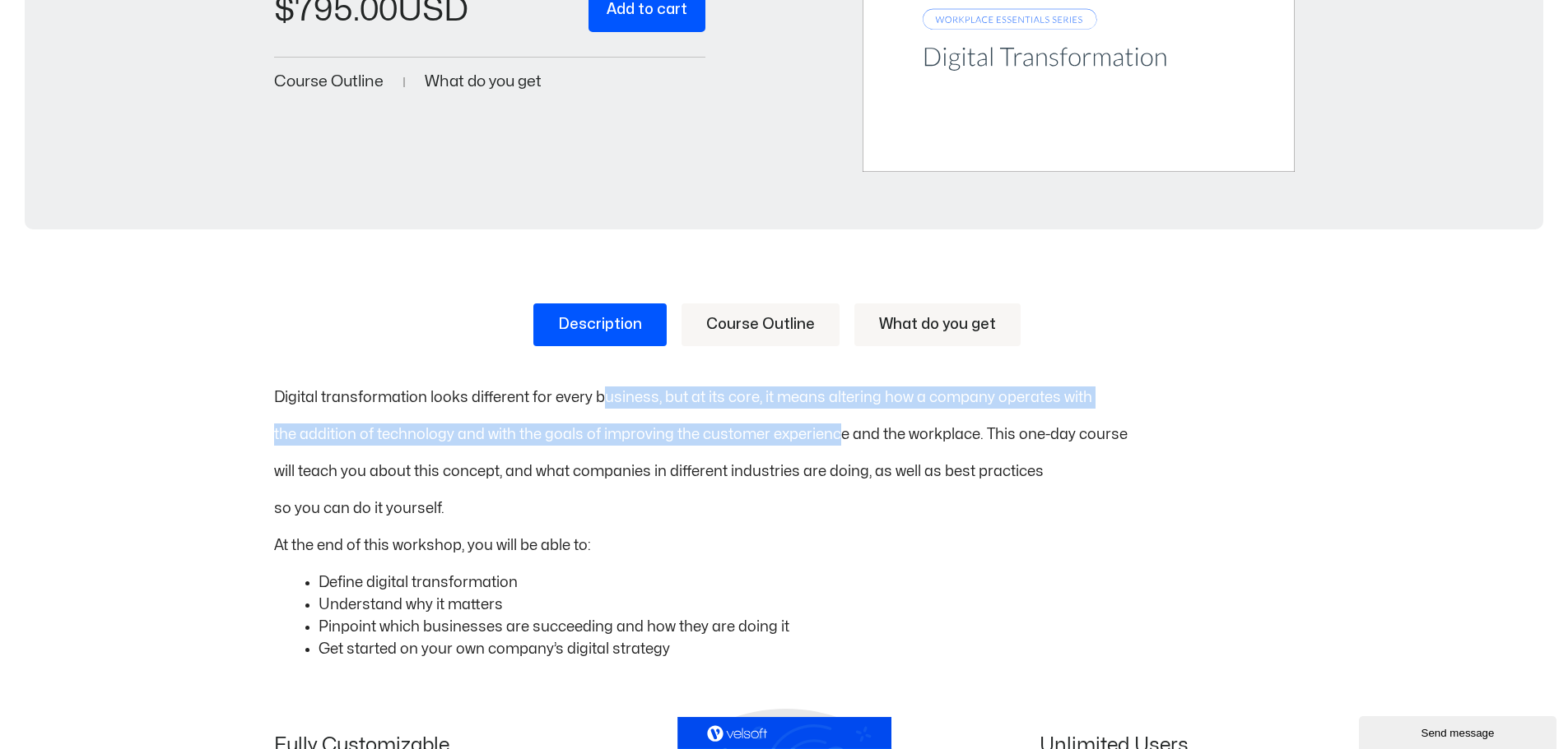
drag, startPoint x: 611, startPoint y: 401, endPoint x: 855, endPoint y: 416, distance: 244.5
click at [849, 413] on div "Digital transformation looks different for every business, but at its core, it …" at bounding box center [785, 523] width 1021 height 274
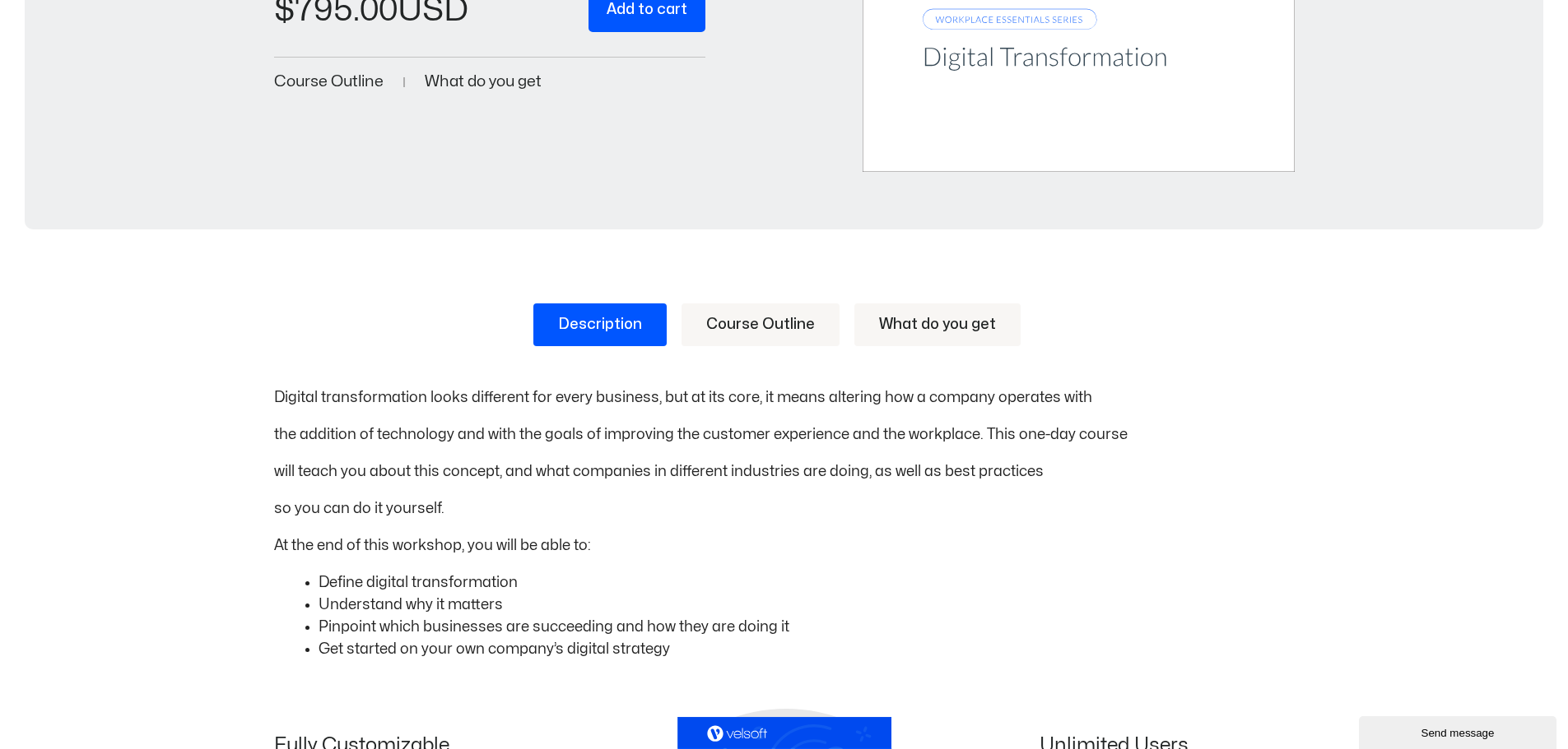
click at [871, 437] on p "the addition of technology and with the goals of improving the customer experie…" at bounding box center [785, 434] width 1021 height 22
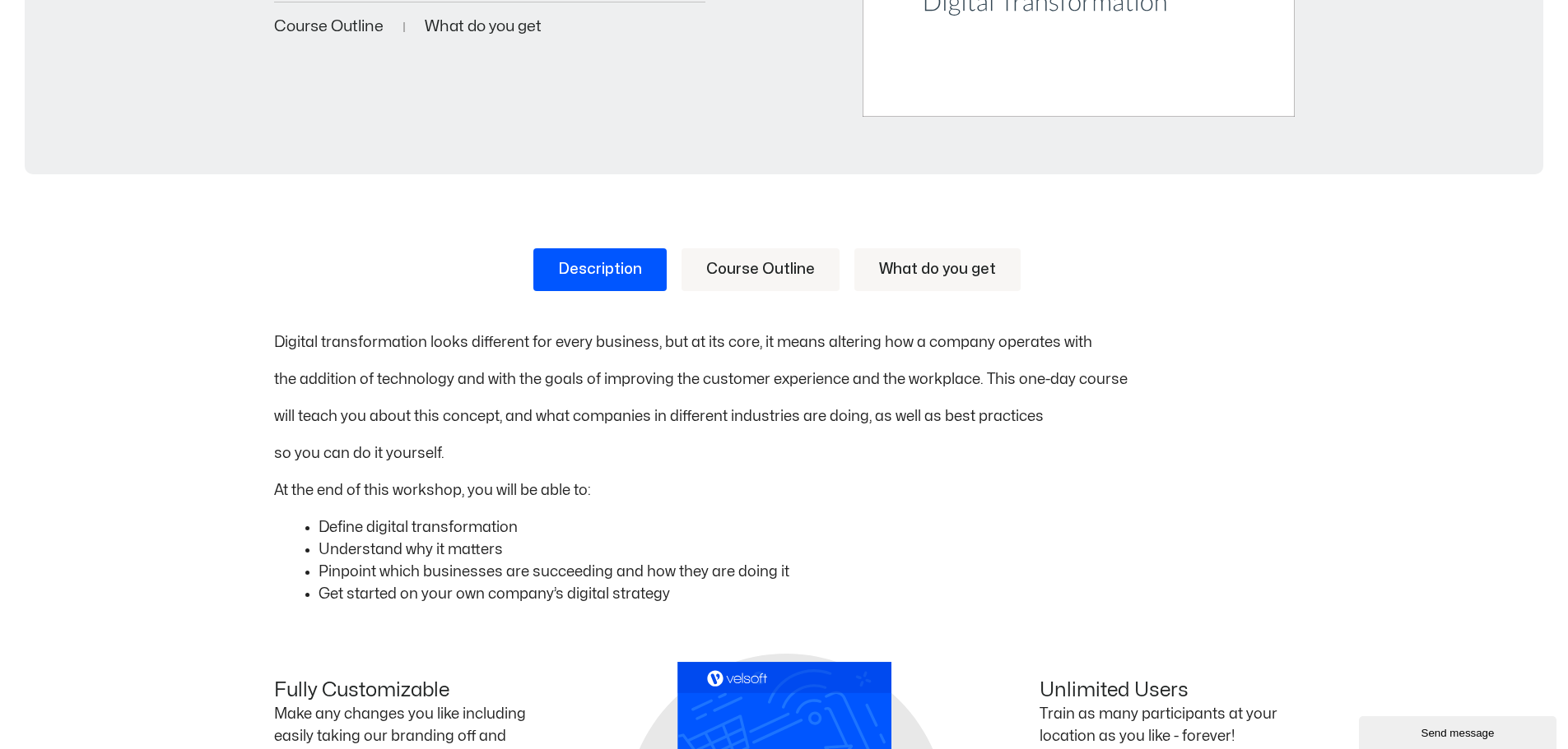
scroll to position [741, 0]
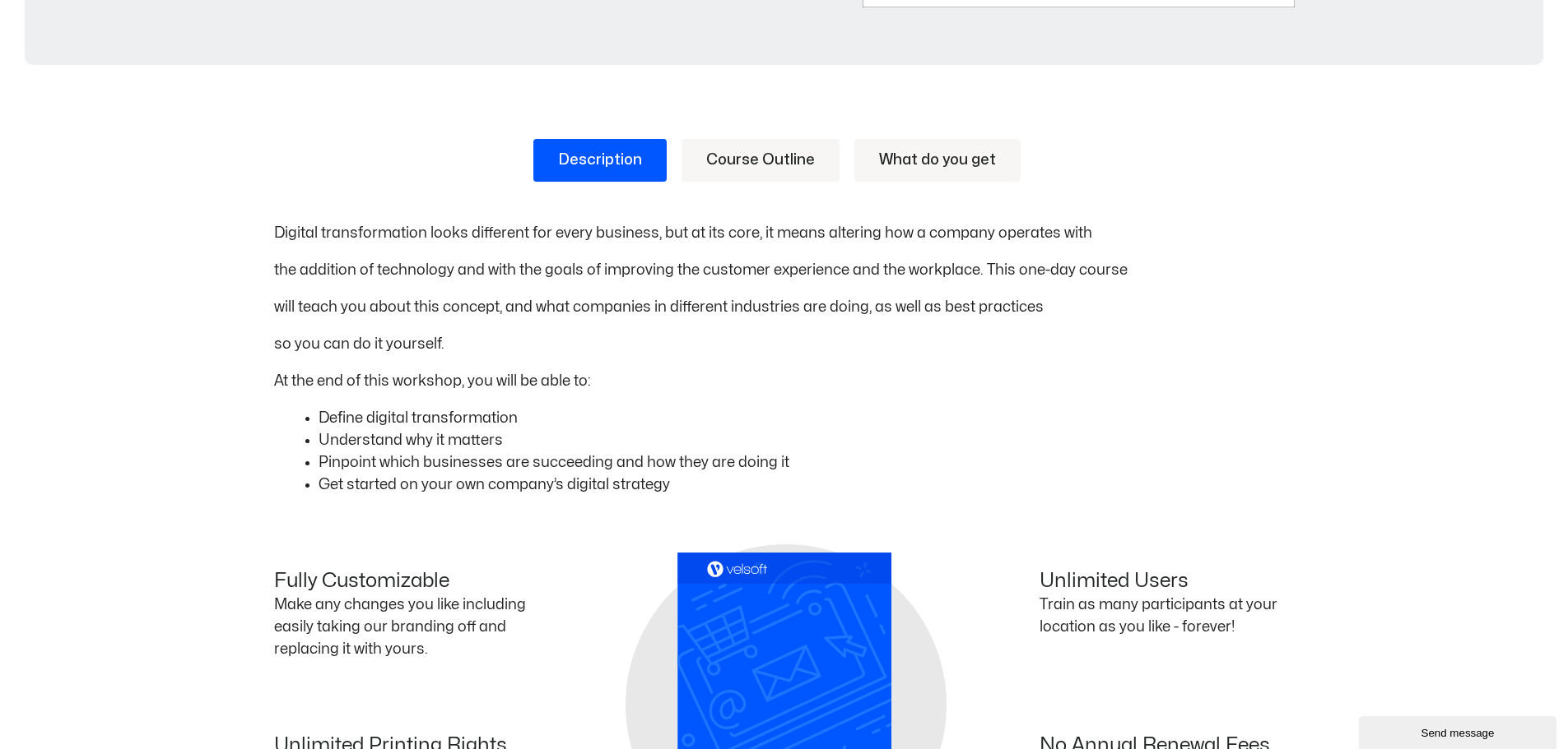
click at [776, 163] on link "Course Outline" at bounding box center [761, 160] width 158 height 43
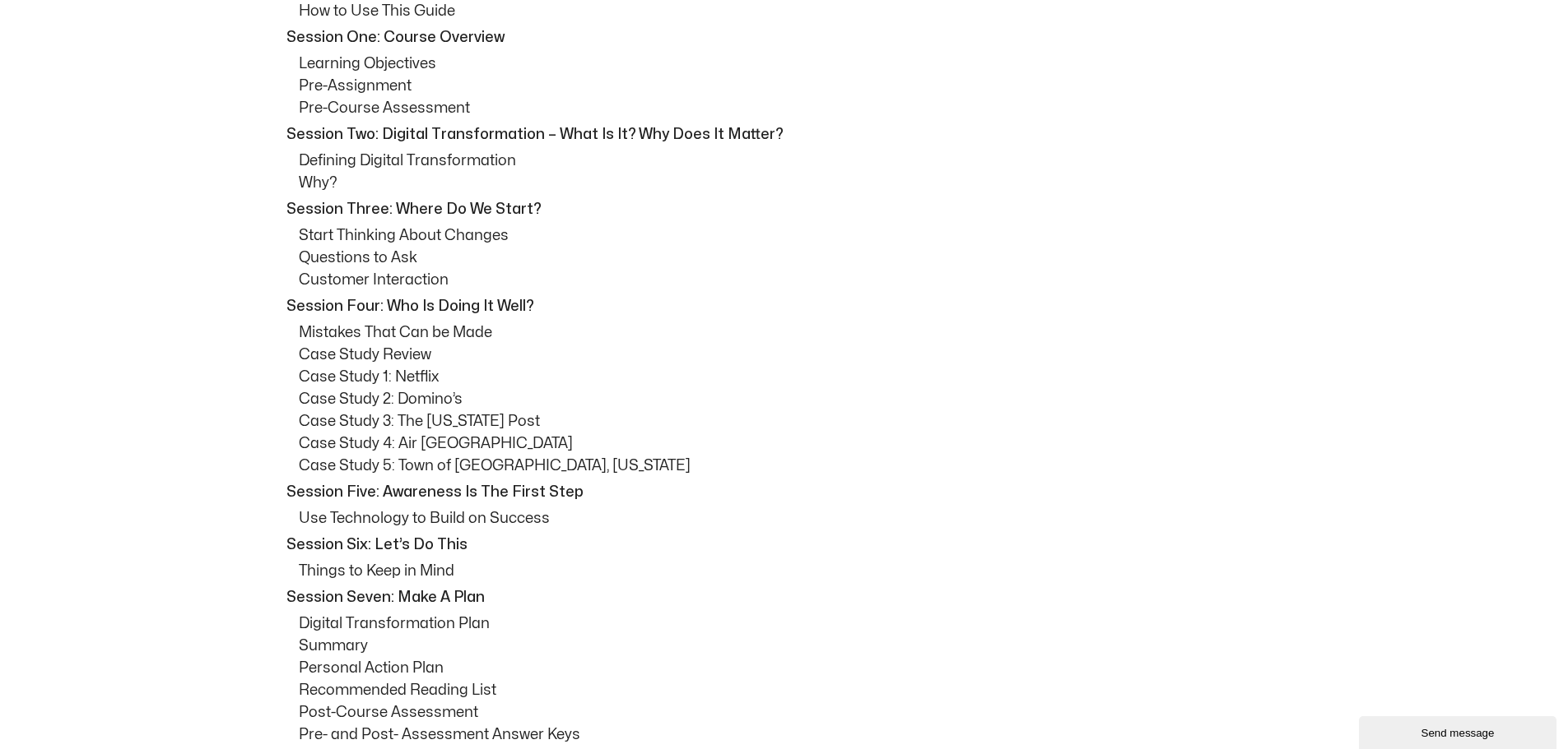
scroll to position [987, 0]
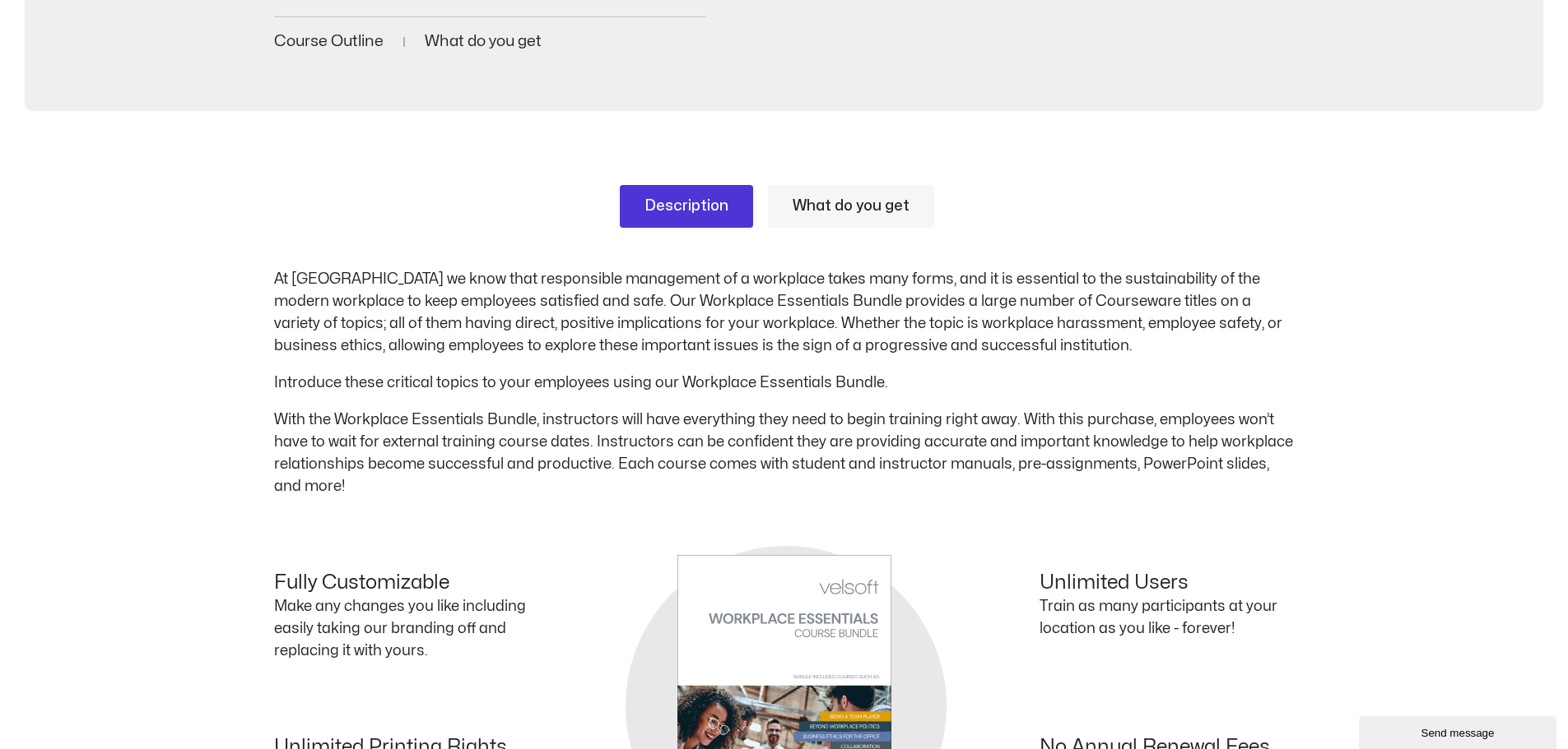
scroll to position [904, 0]
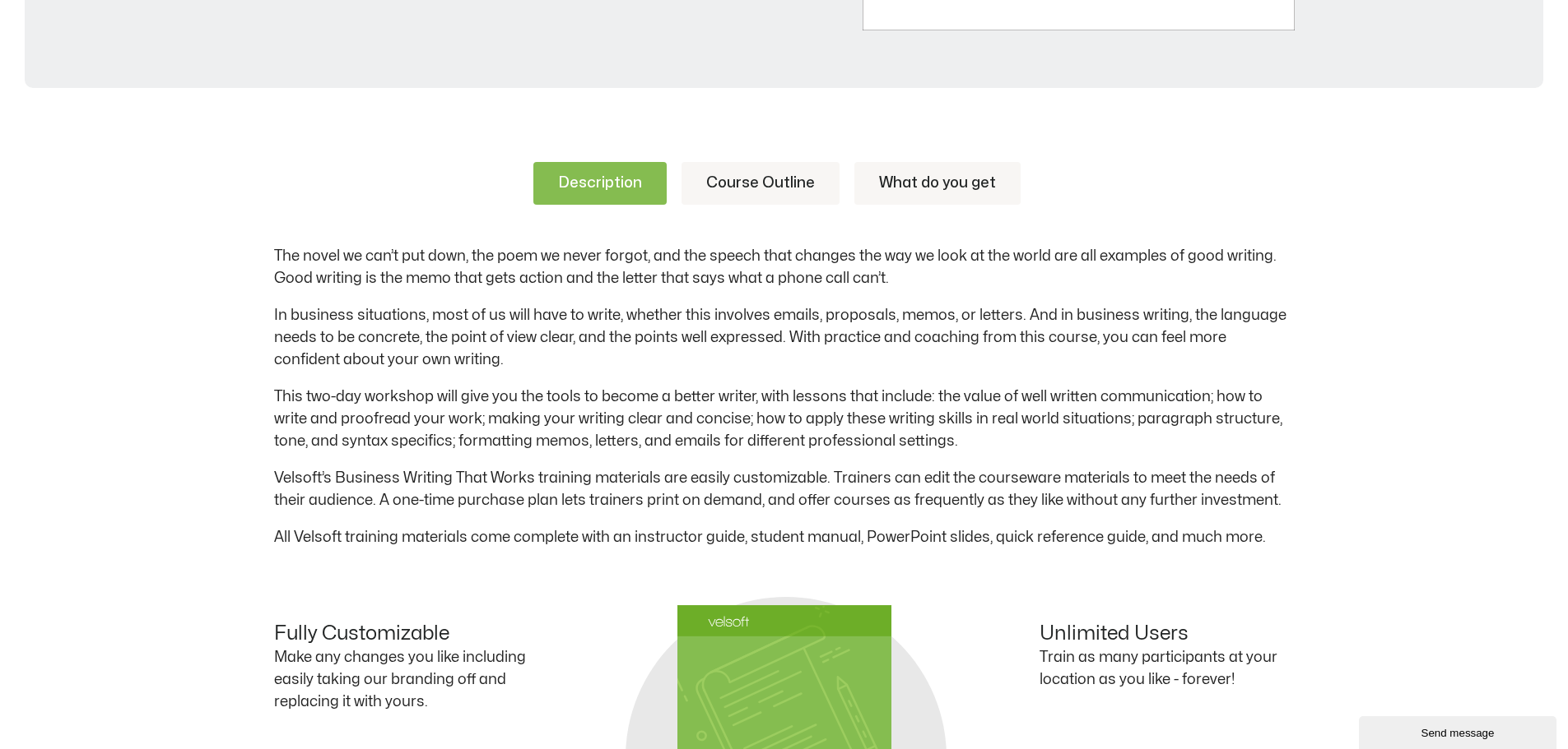
scroll to position [576, 0]
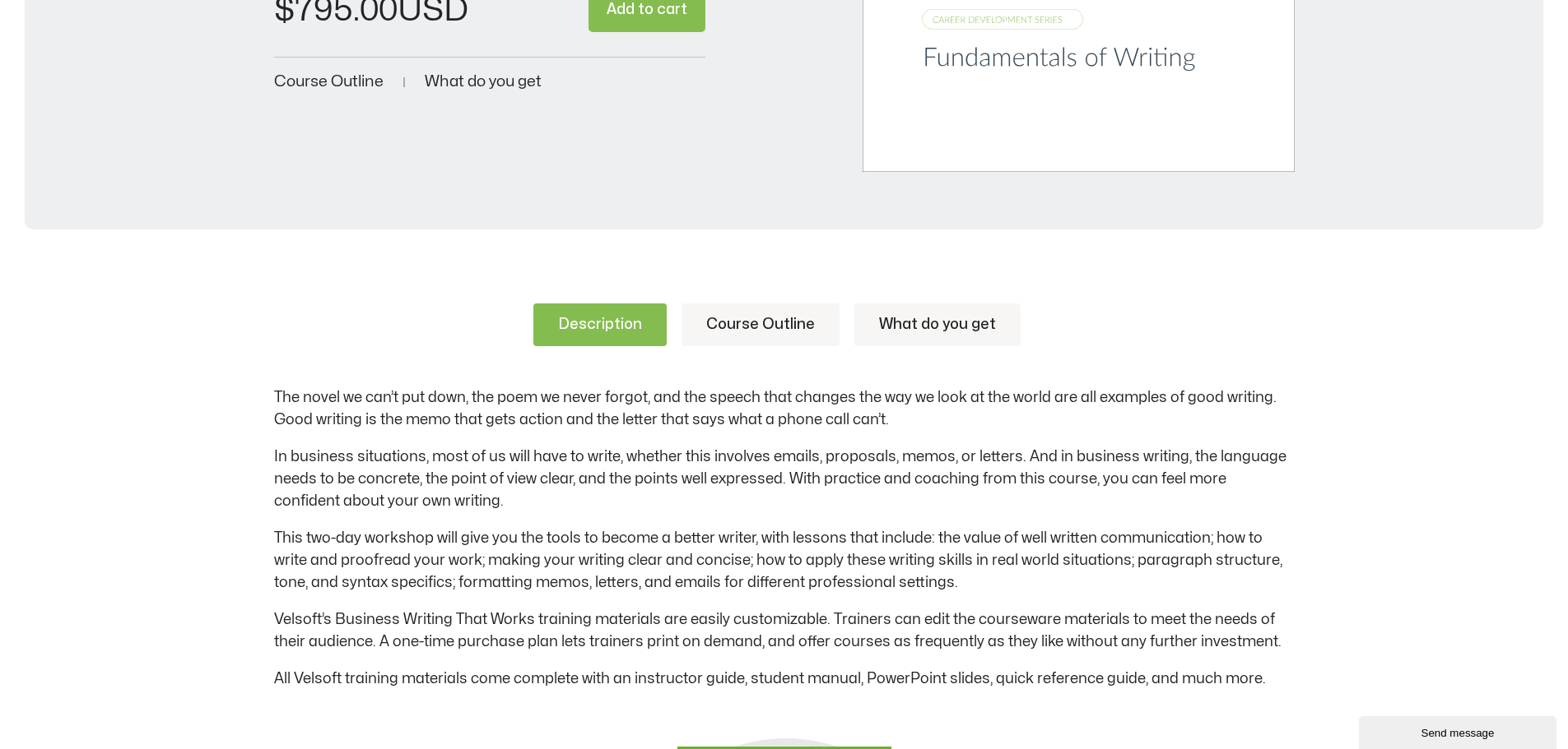
click at [737, 335] on link "Course Outline" at bounding box center [761, 325] width 158 height 43
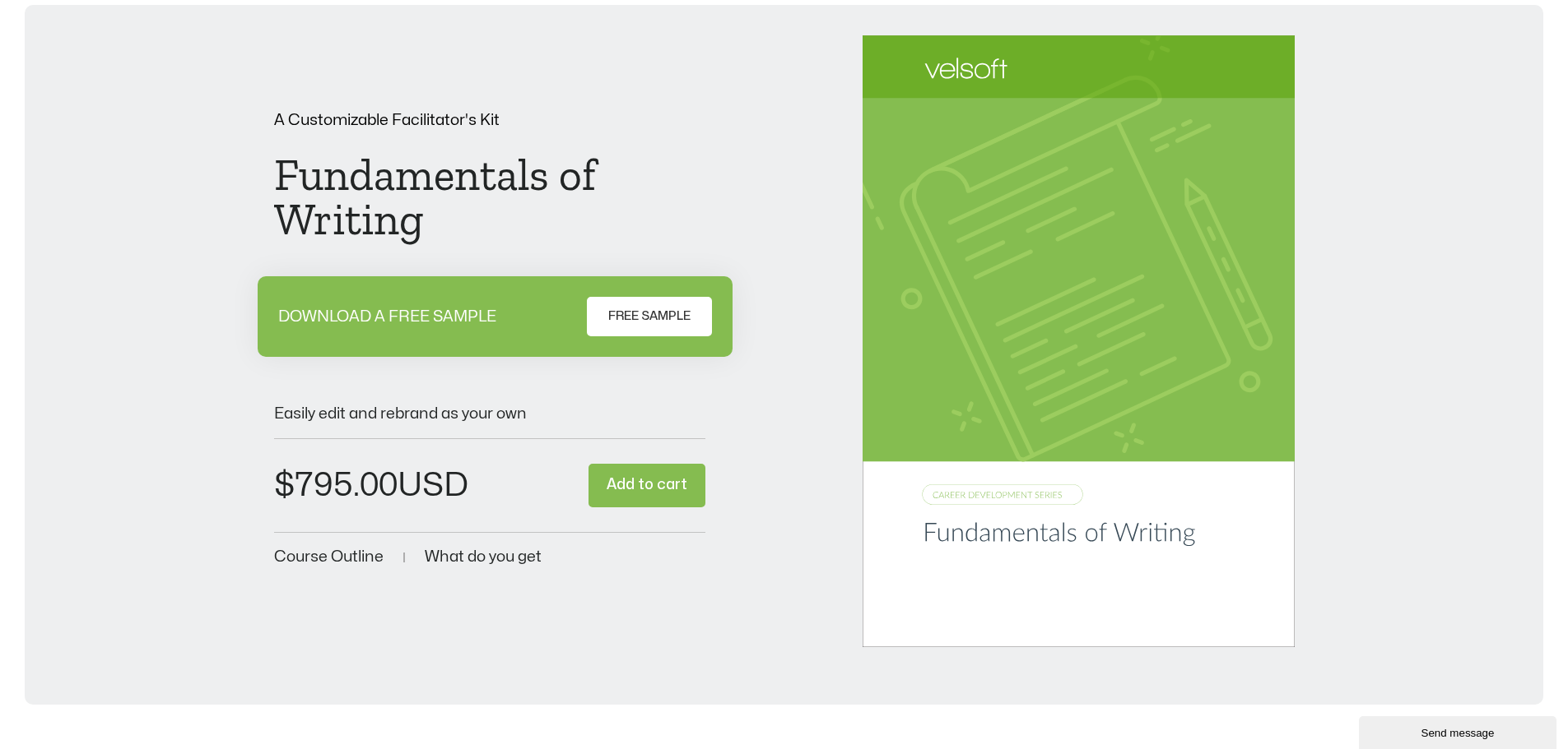
scroll to position [0, 0]
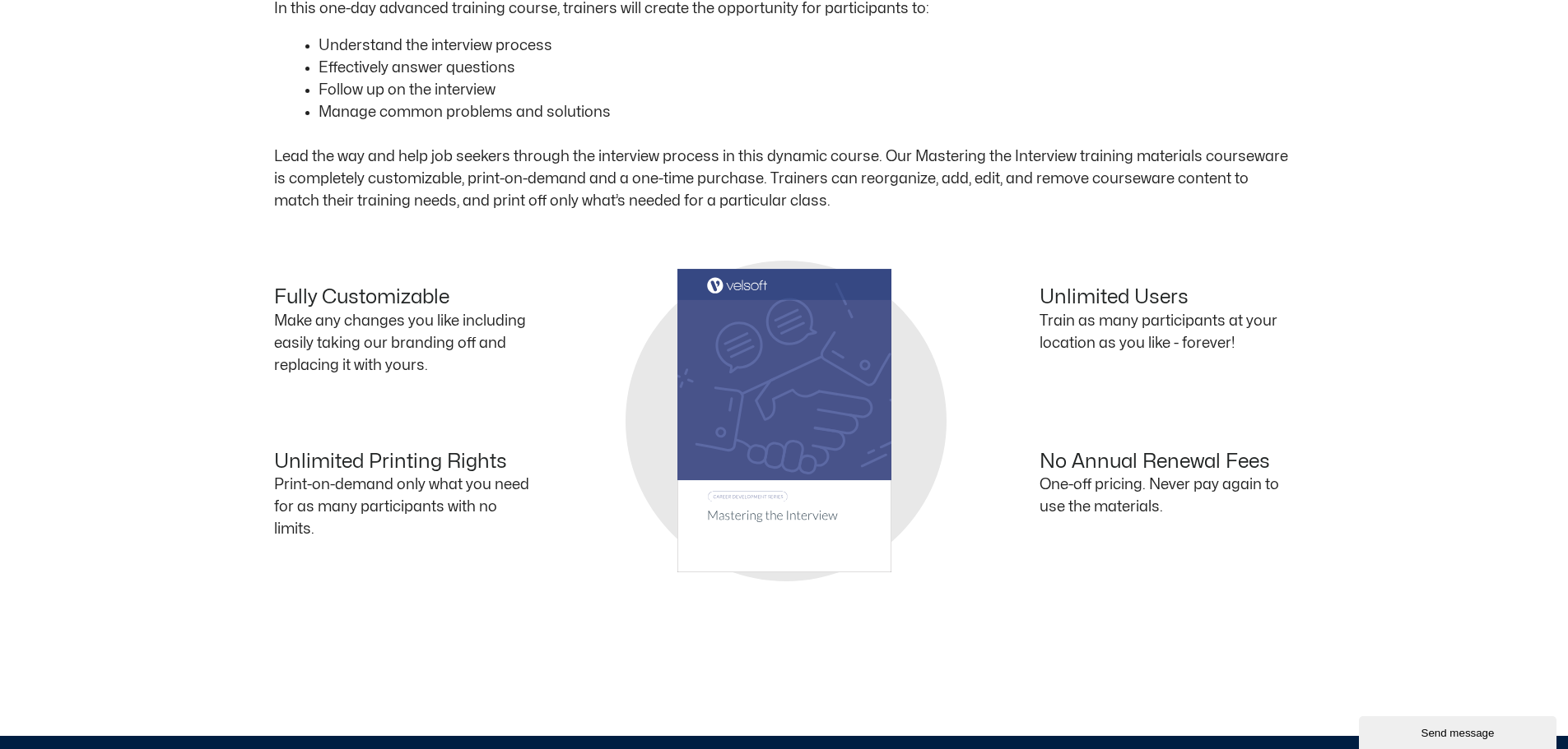
scroll to position [1152, 0]
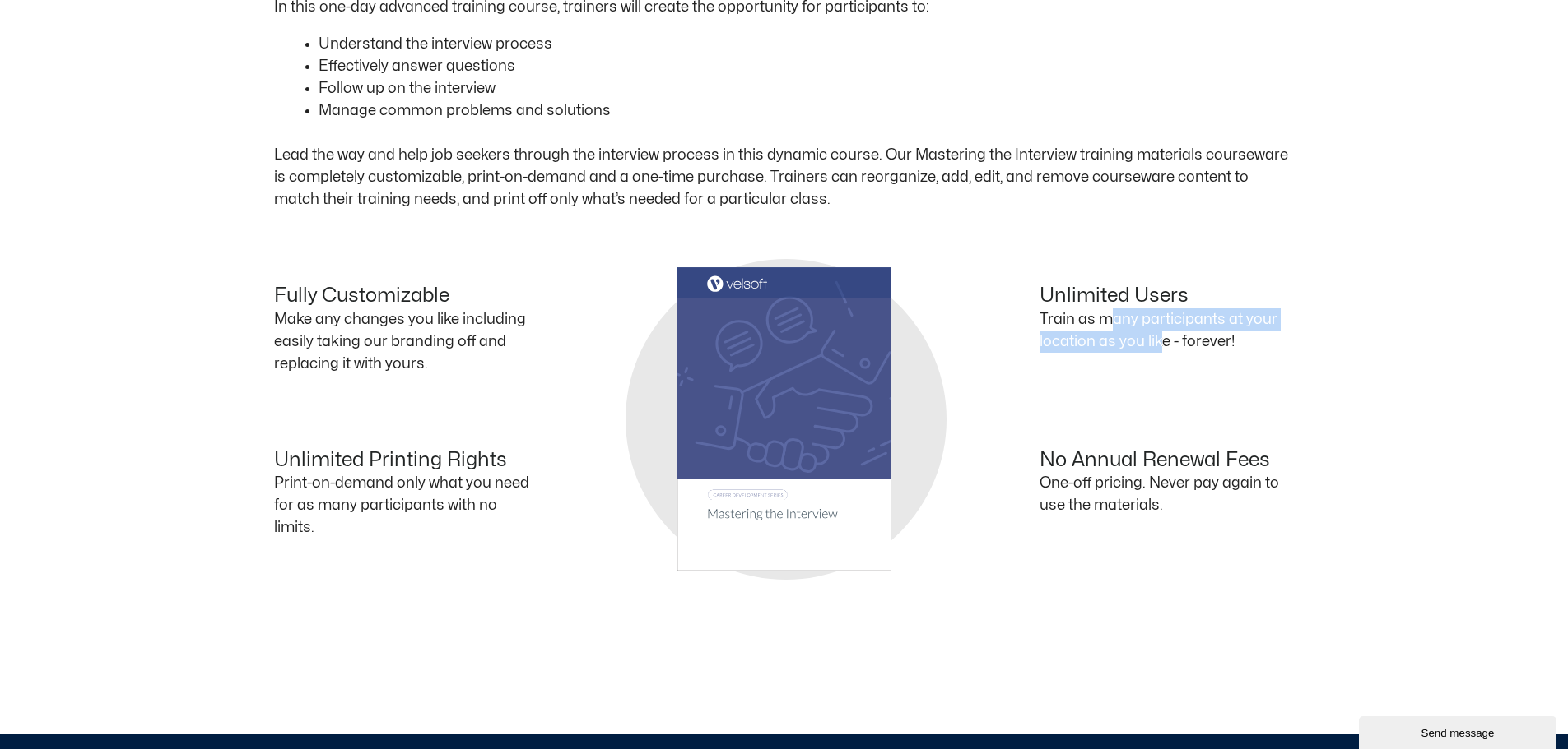
drag, startPoint x: 1120, startPoint y: 328, endPoint x: 1174, endPoint y: 339, distance: 55.1
click at [1173, 338] on p "Train as many participants at your location as you like - forever!" at bounding box center [1167, 330] width 255 height 44
click at [1176, 367] on div "Unlimited Users Train as many participants at your location as you like - forev…" at bounding box center [1039, 337] width 510 height 105
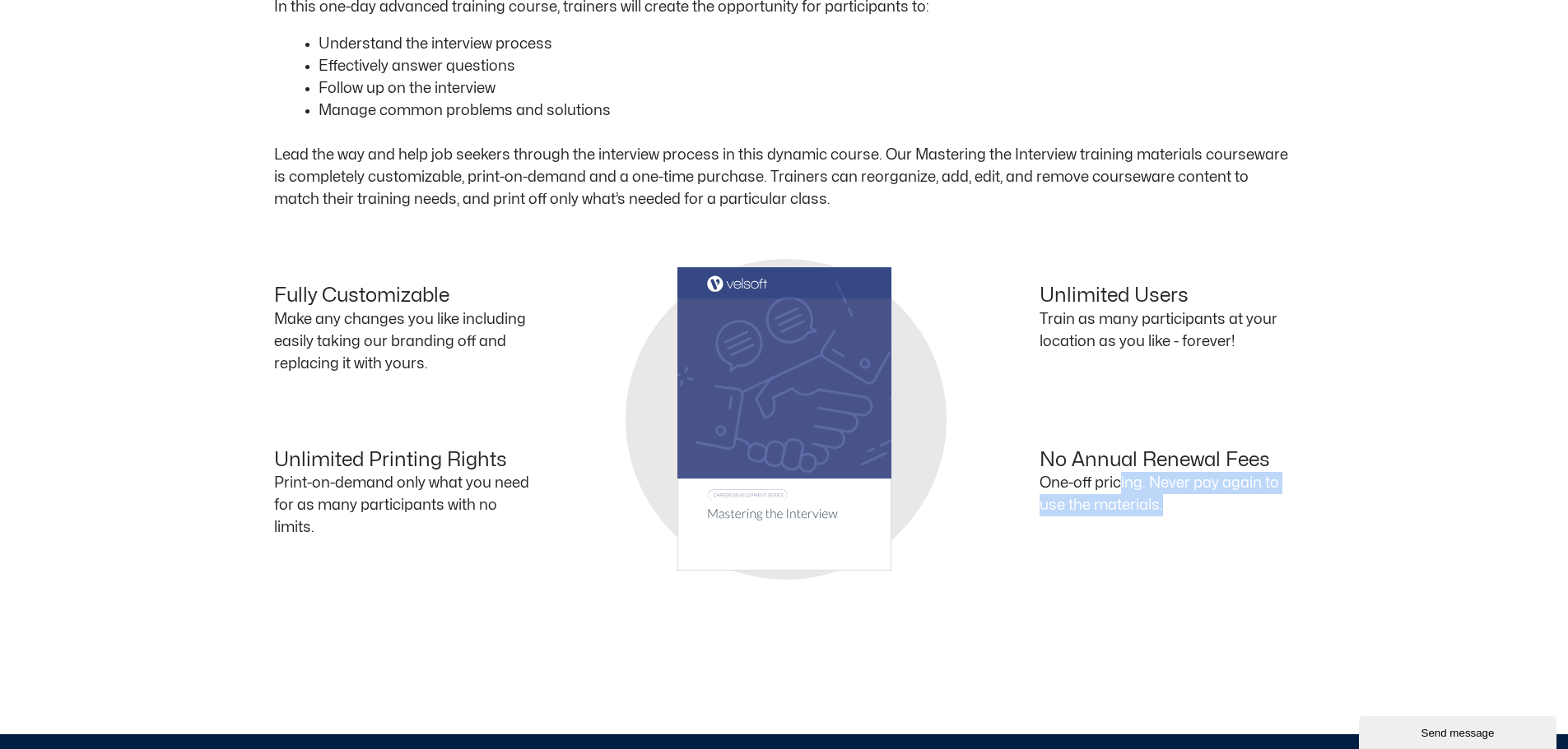
drag, startPoint x: 1163, startPoint y: 509, endPoint x: 1109, endPoint y: 467, distance: 68.4
click at [1111, 470] on div "No Annual Renewal Fees One-off pricing. Never pay again to use the materials." at bounding box center [1039, 502] width 510 height 105
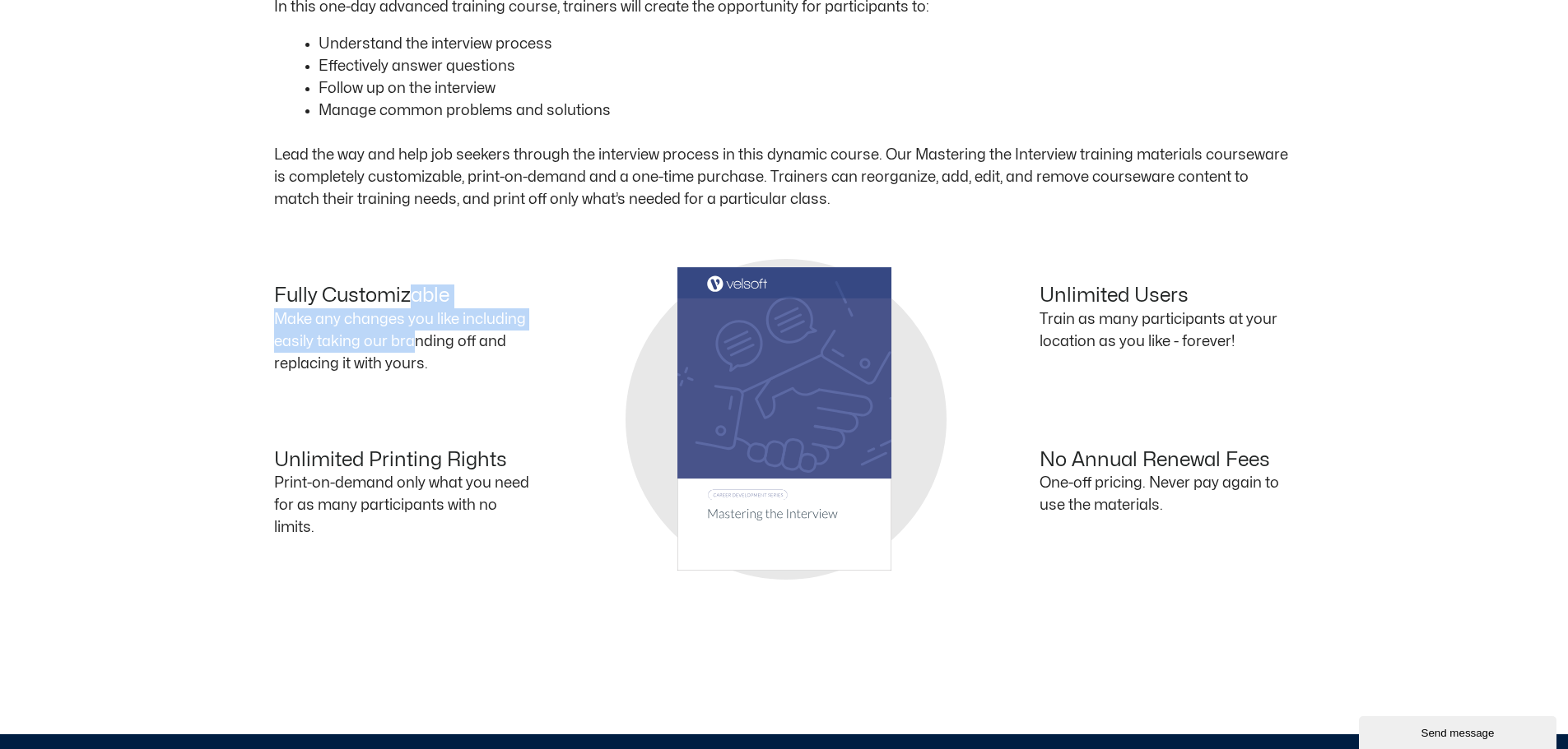
drag, startPoint x: 407, startPoint y: 299, endPoint x: 415, endPoint y: 342, distance: 43.7
click at [415, 342] on div "Fully Customizable Make any changes you like including easily taking our brandi…" at bounding box center [529, 337] width 510 height 105
click at [400, 364] on p "Make any changes you like including easily taking our branding off and replacin…" at bounding box center [402, 341] width 255 height 66
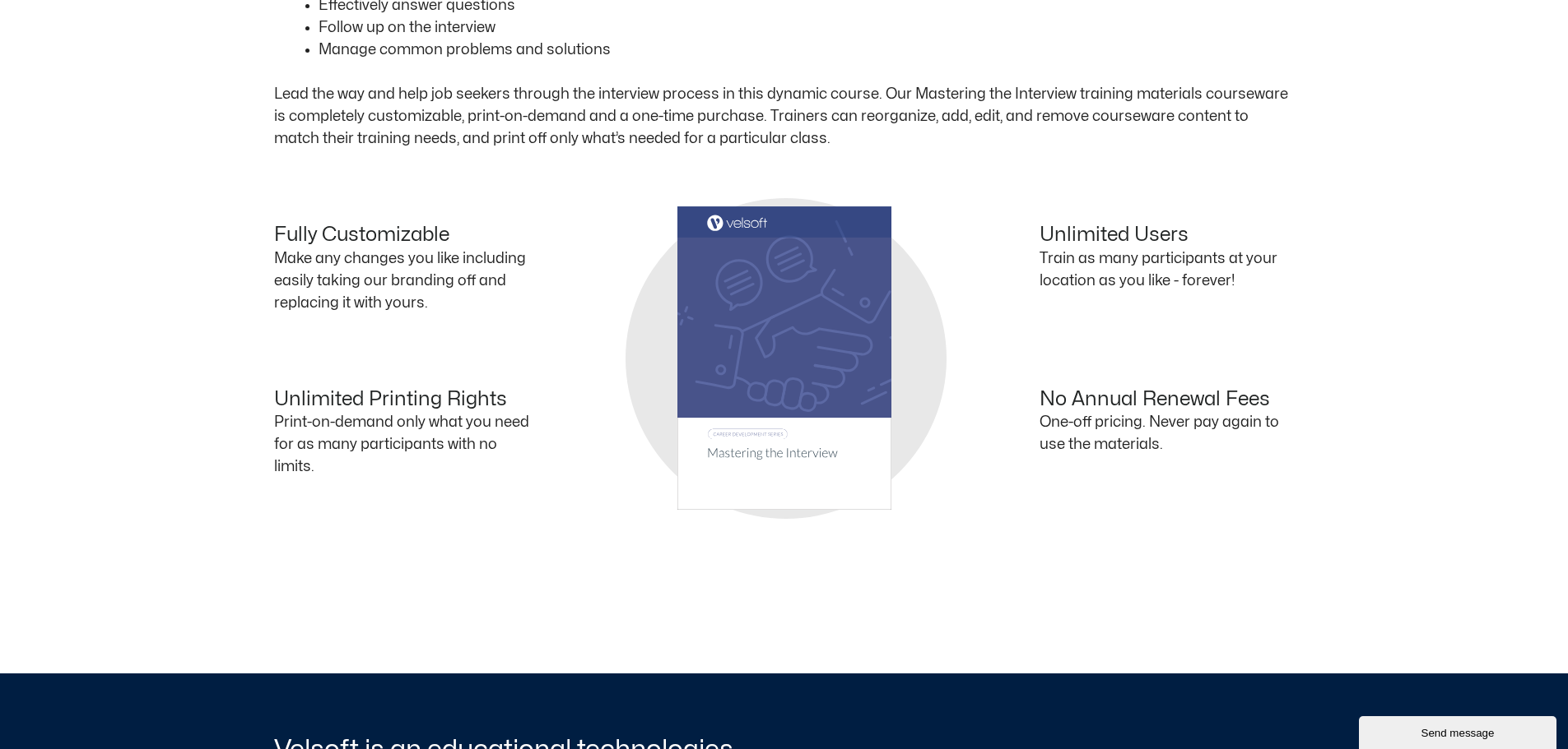
scroll to position [741, 0]
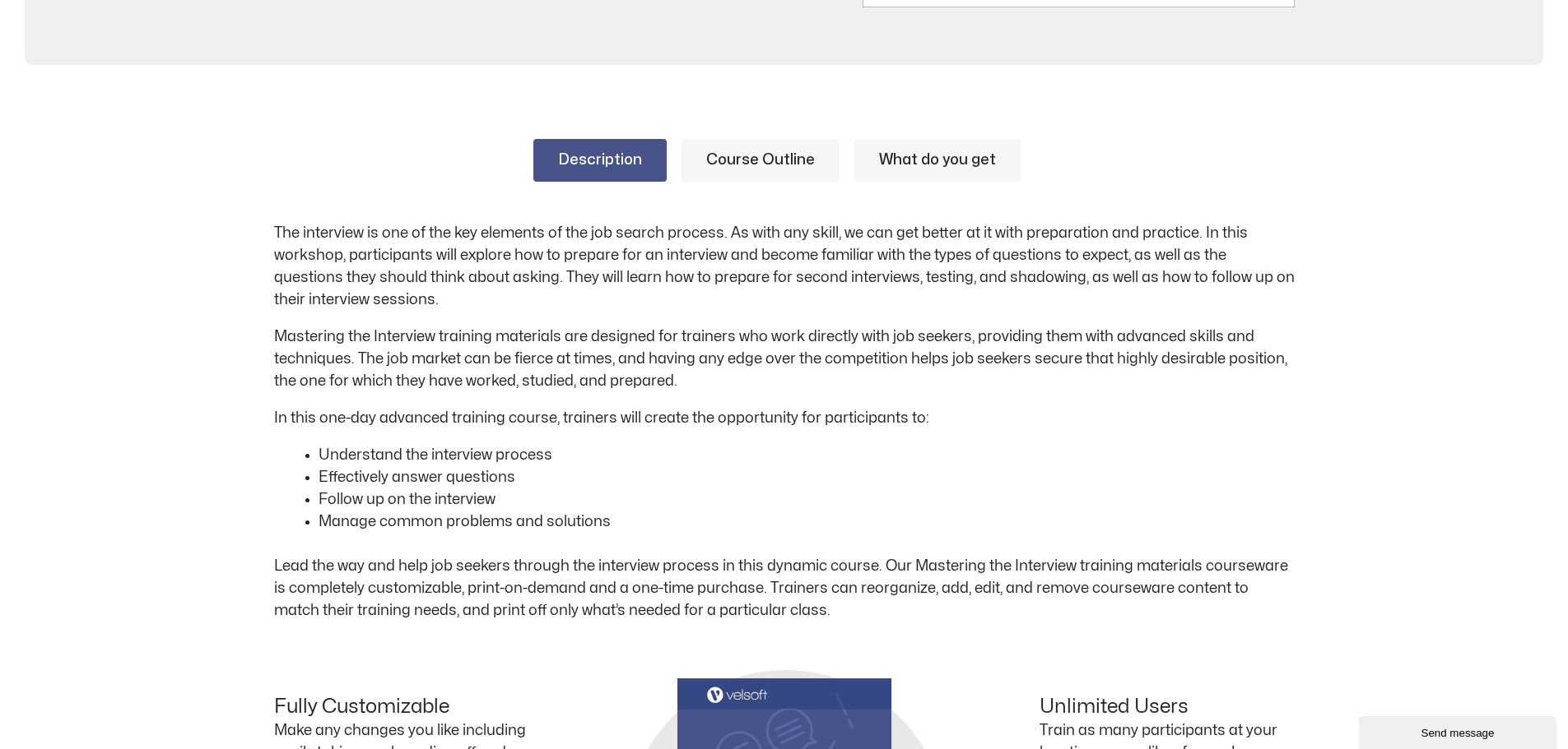
click at [503, 450] on li "Understand the interview process" at bounding box center [806, 455] width 976 height 22
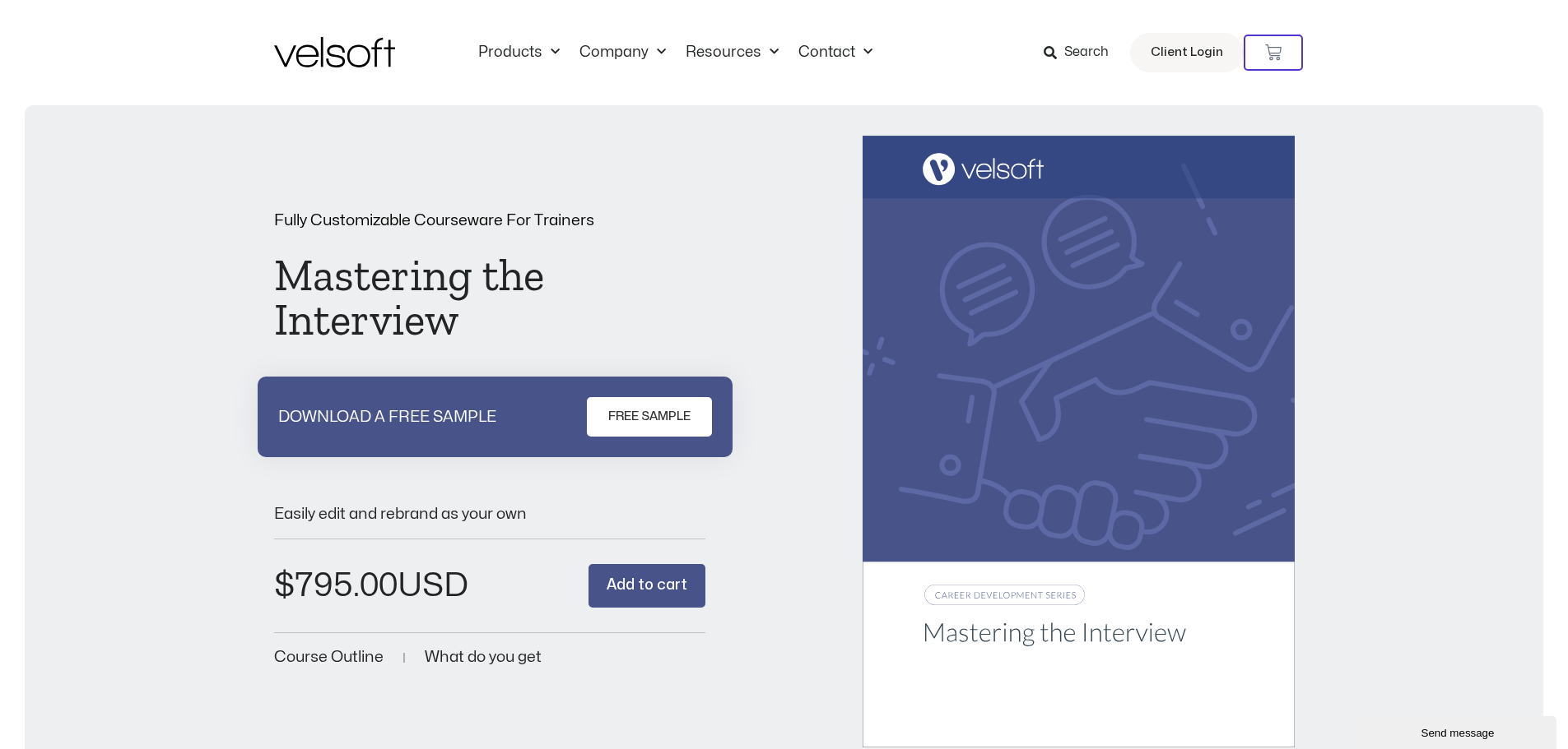
scroll to position [598, 0]
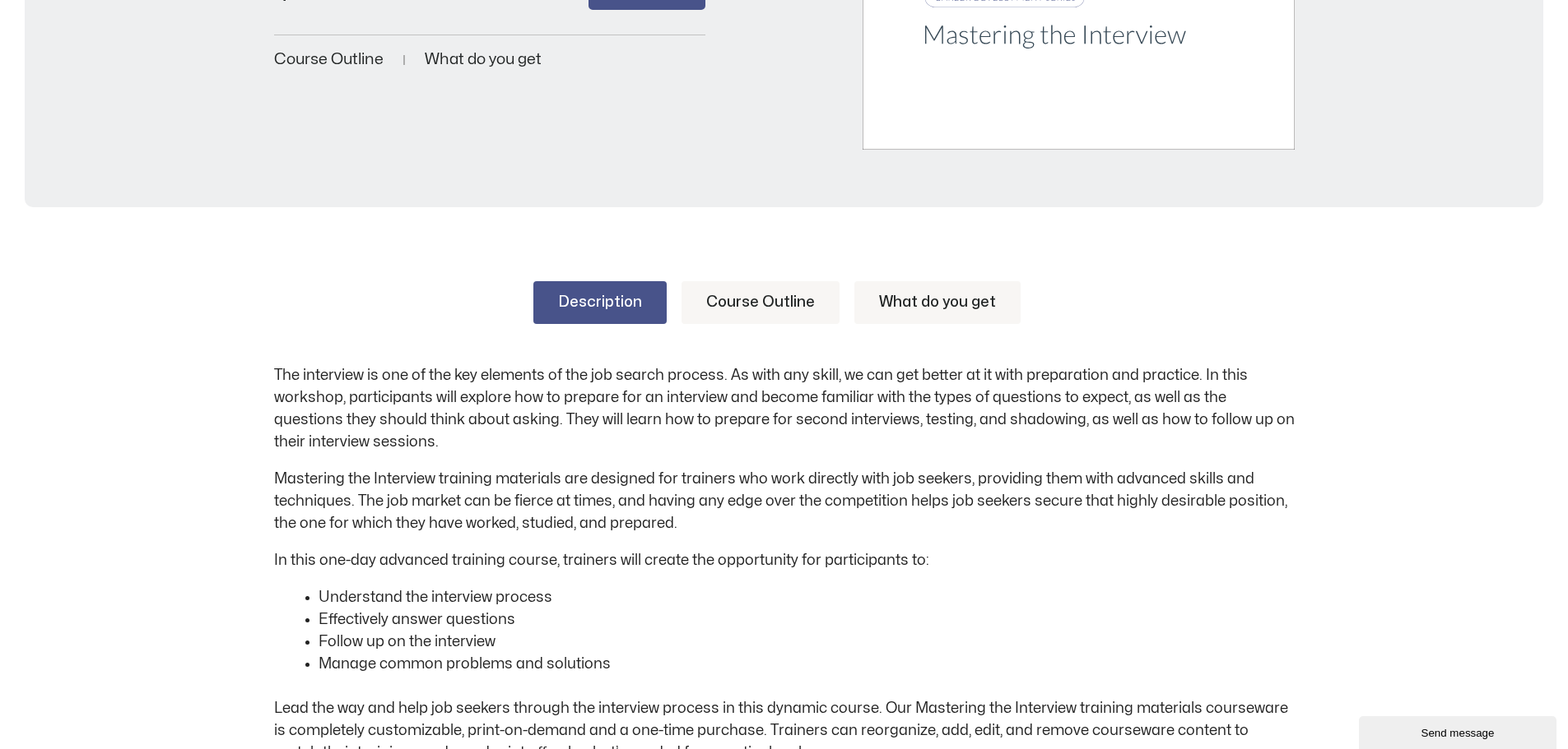
click at [919, 311] on link "What do you get" at bounding box center [937, 302] width 166 height 43
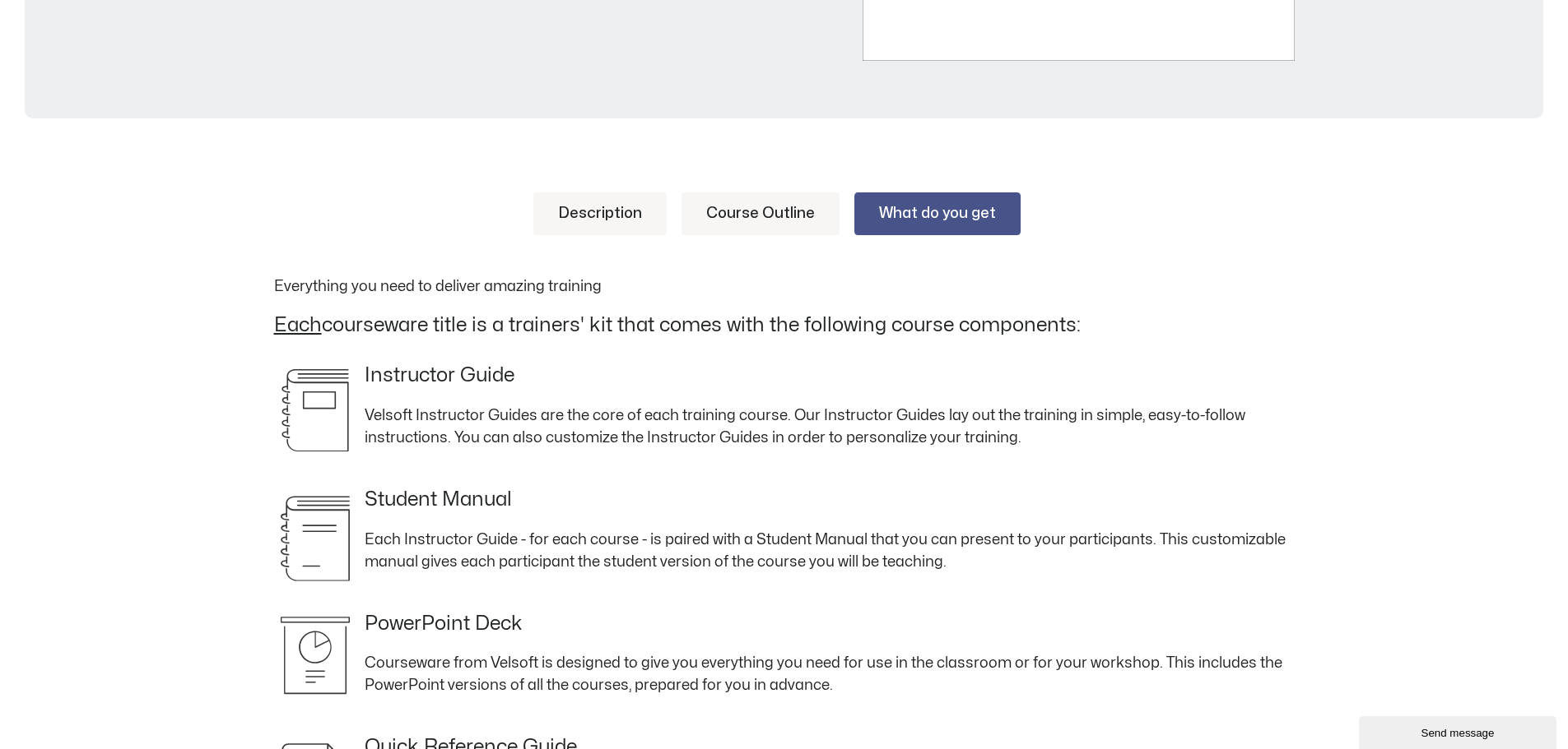
scroll to position [681, 0]
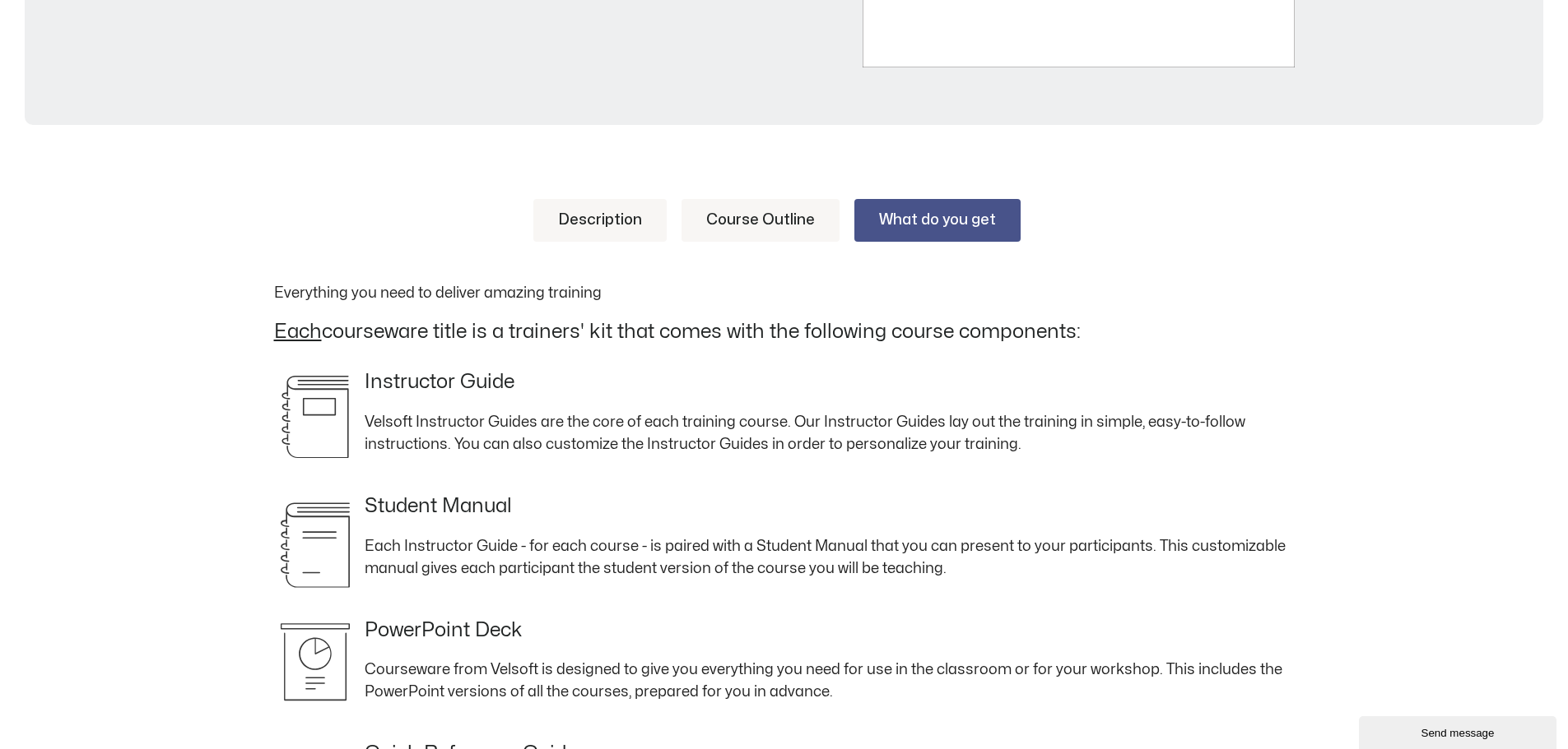
click at [751, 237] on link "Course Outline" at bounding box center [761, 221] width 158 height 43
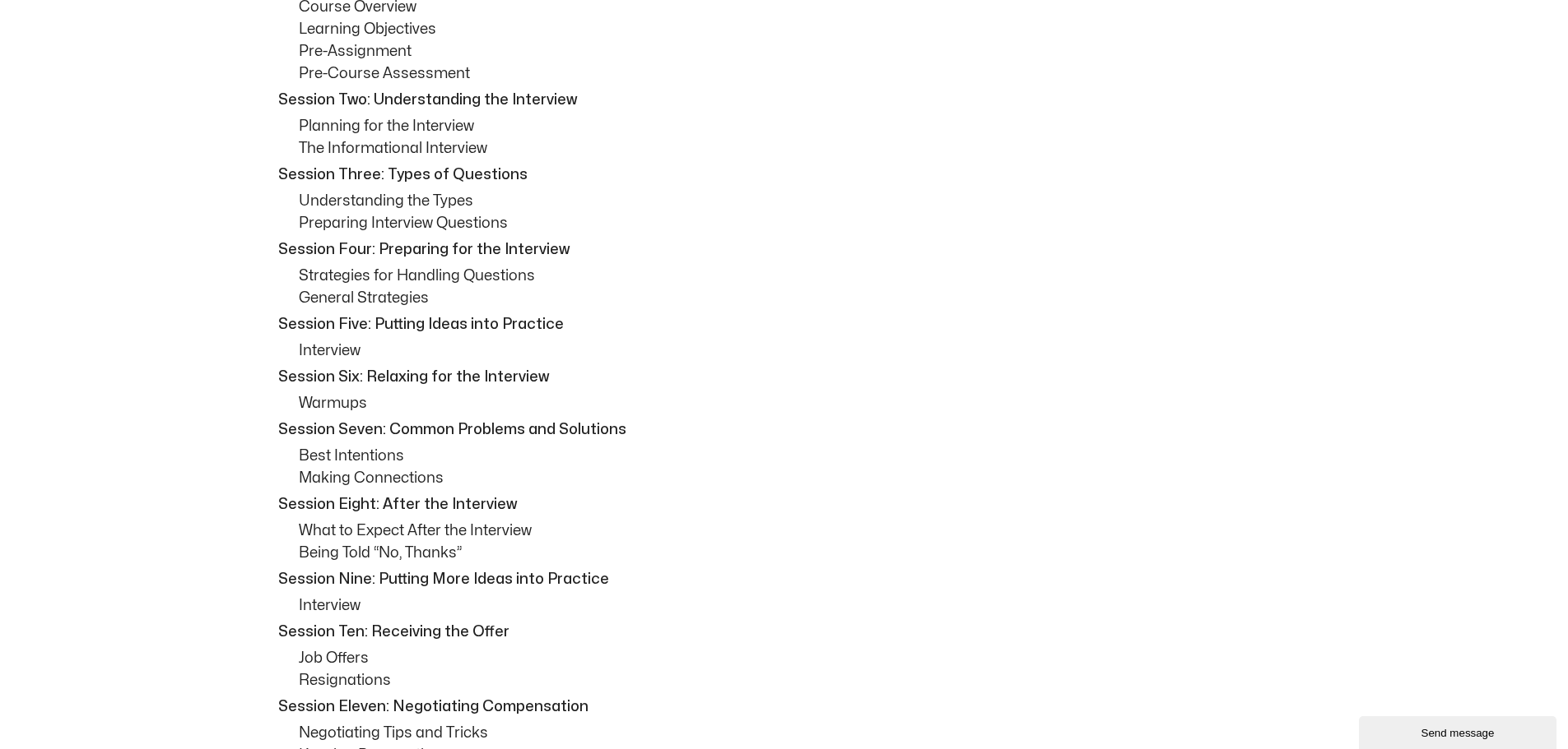
scroll to position [785, 0]
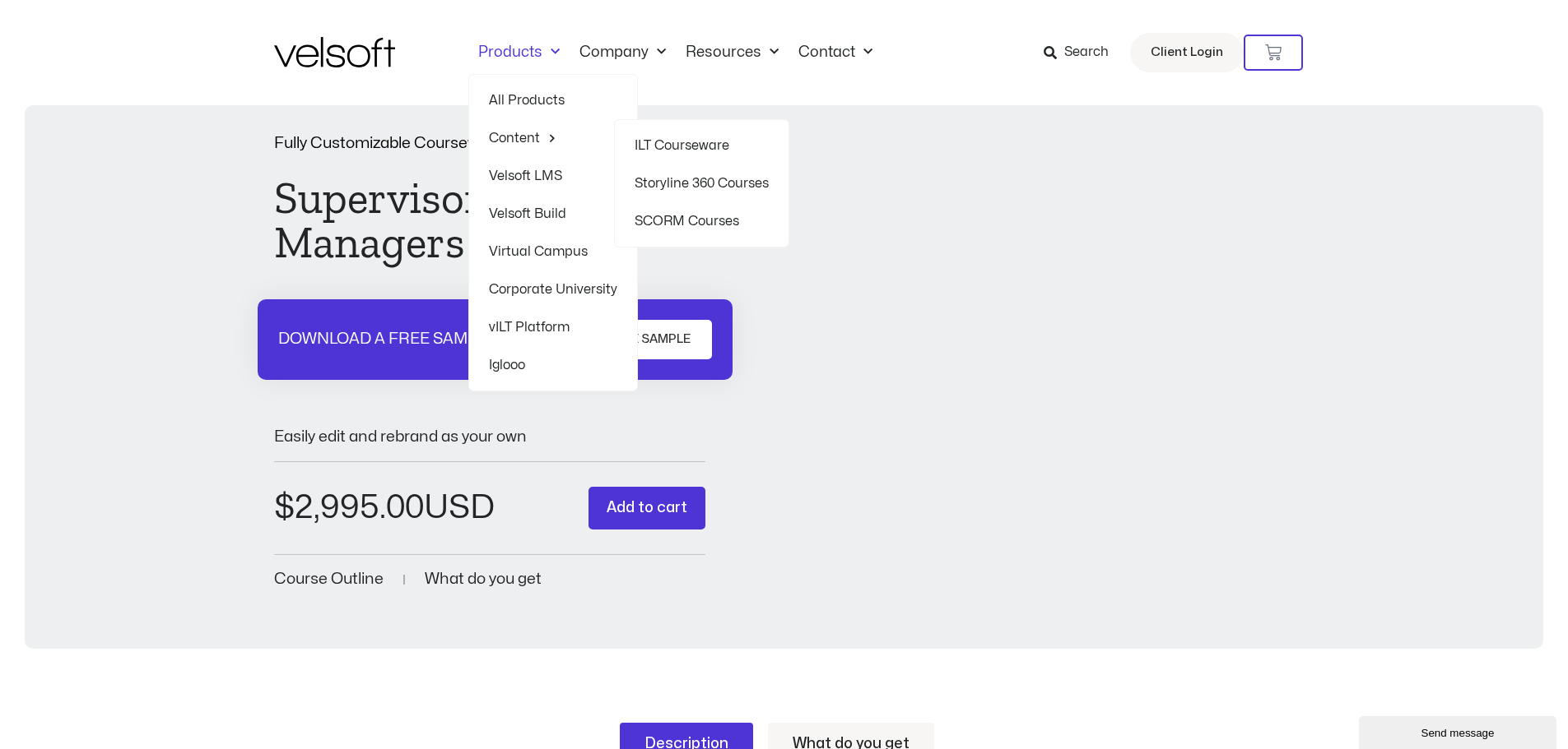
click at [697, 220] on link "SCORM Courses" at bounding box center [701, 221] width 134 height 37
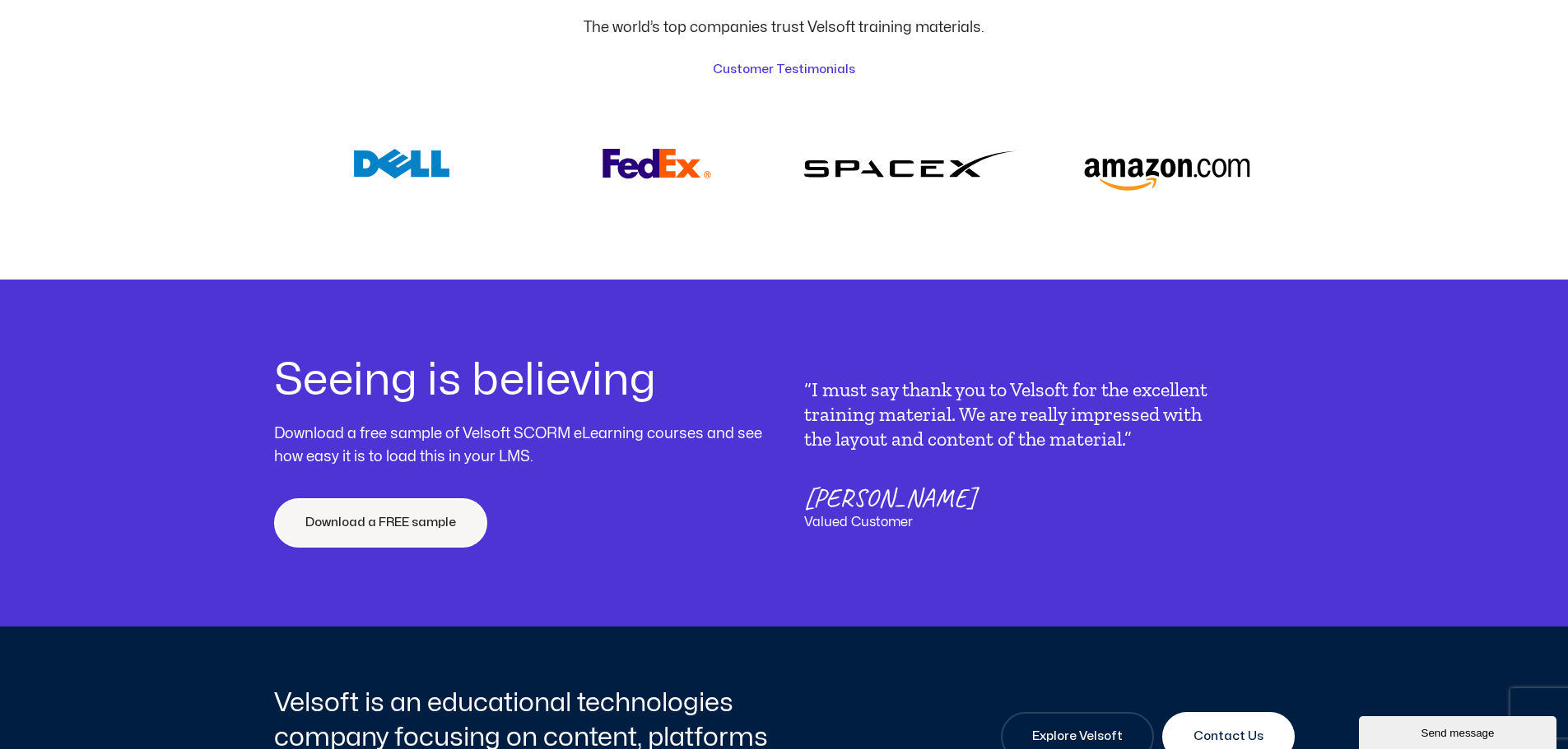
scroll to position [5840, 0]
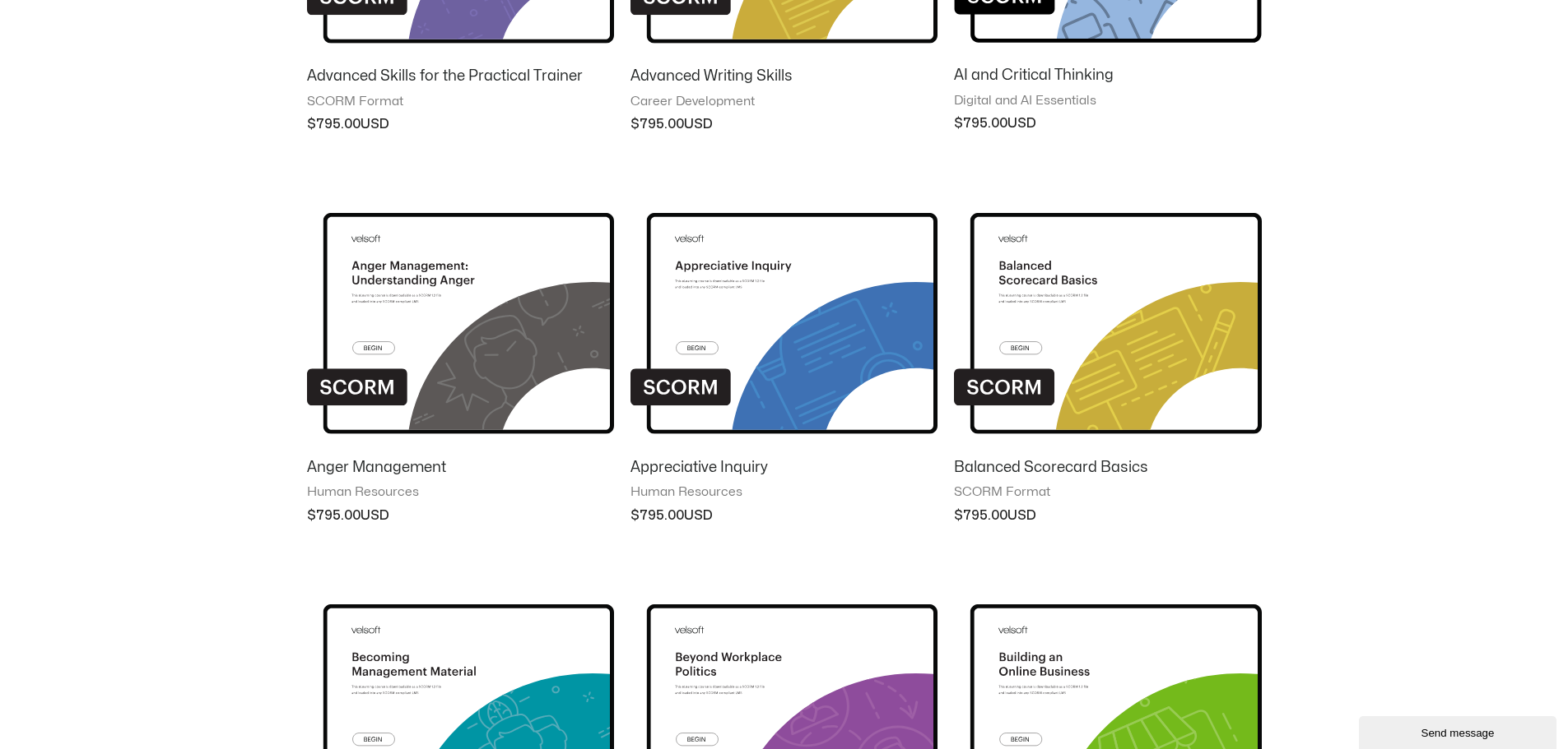
scroll to position [1316, 0]
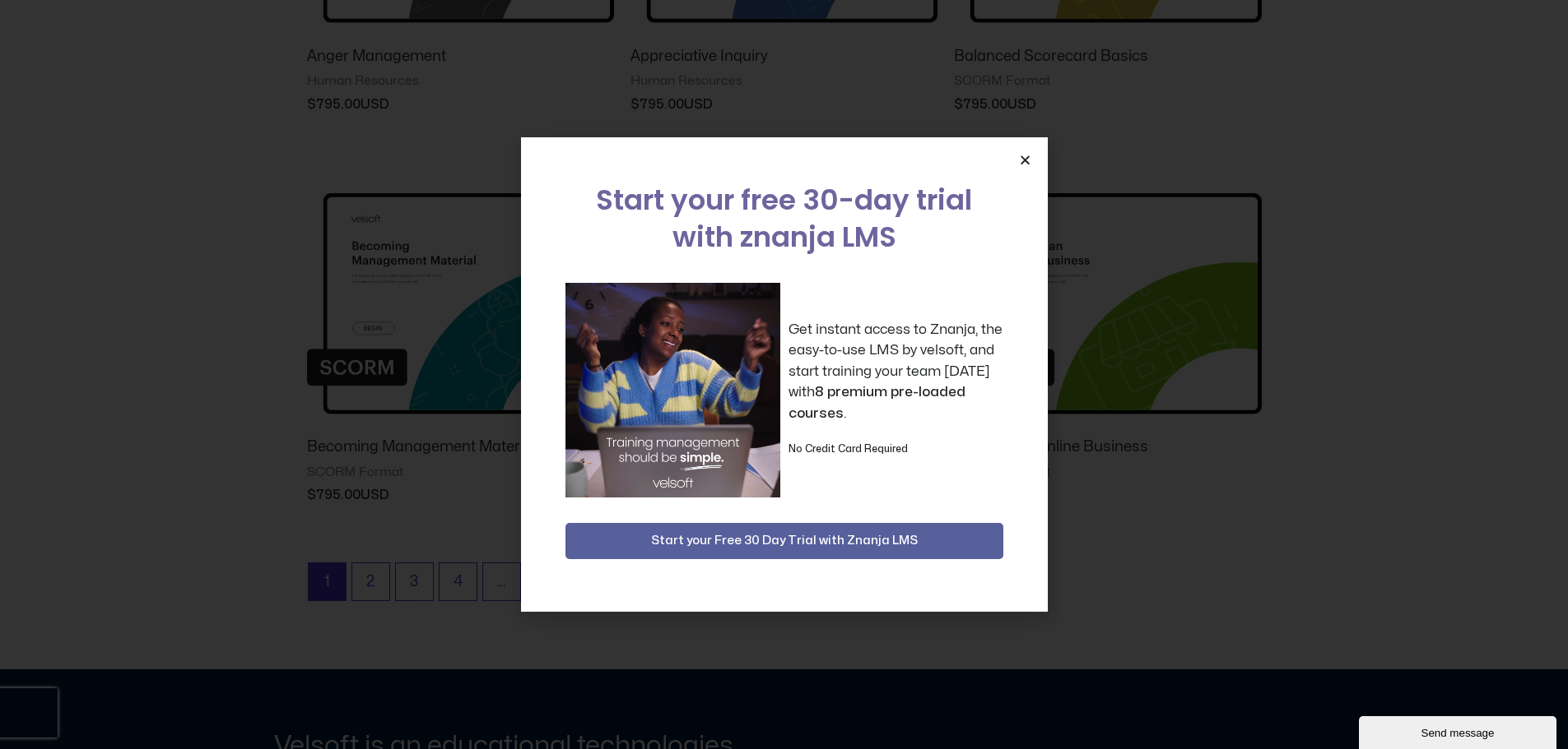
click at [1019, 159] on icon "Close" at bounding box center [1025, 159] width 12 height 12
